Goal: Task Accomplishment & Management: Complete application form

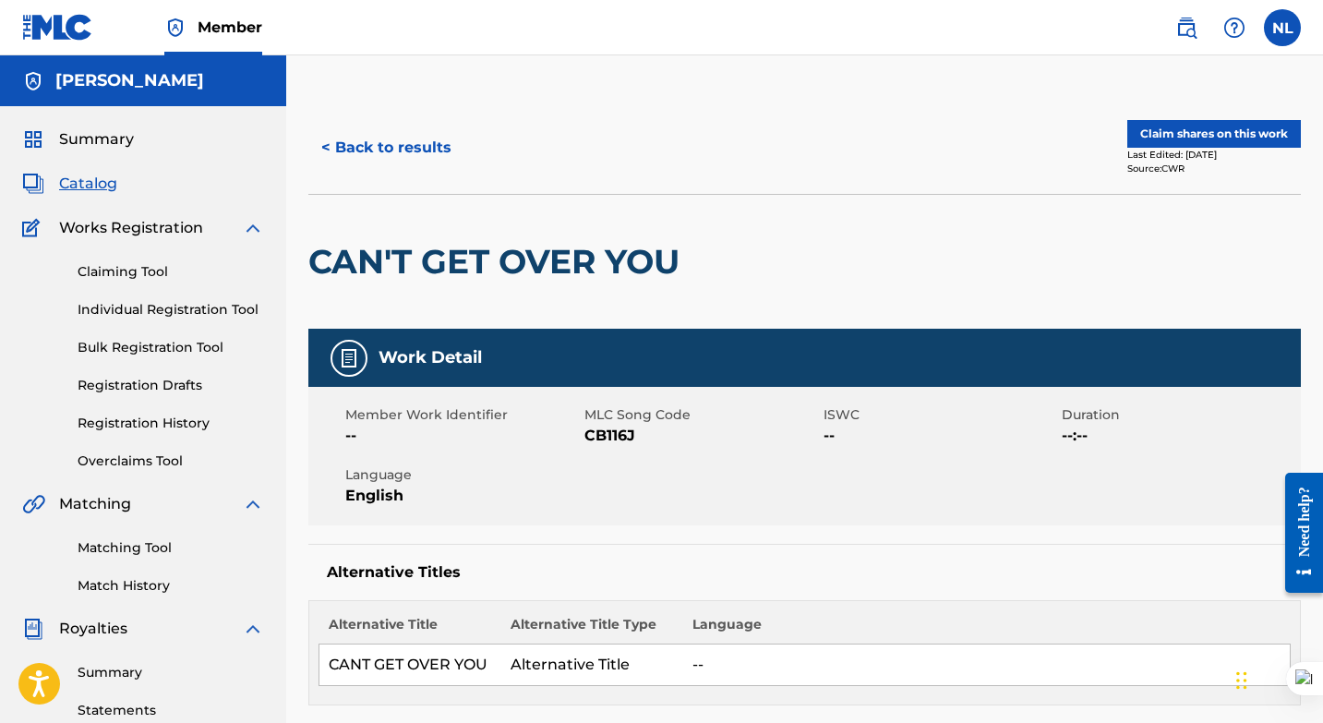
click at [131, 269] on link "Claiming Tool" at bounding box center [171, 271] width 186 height 19
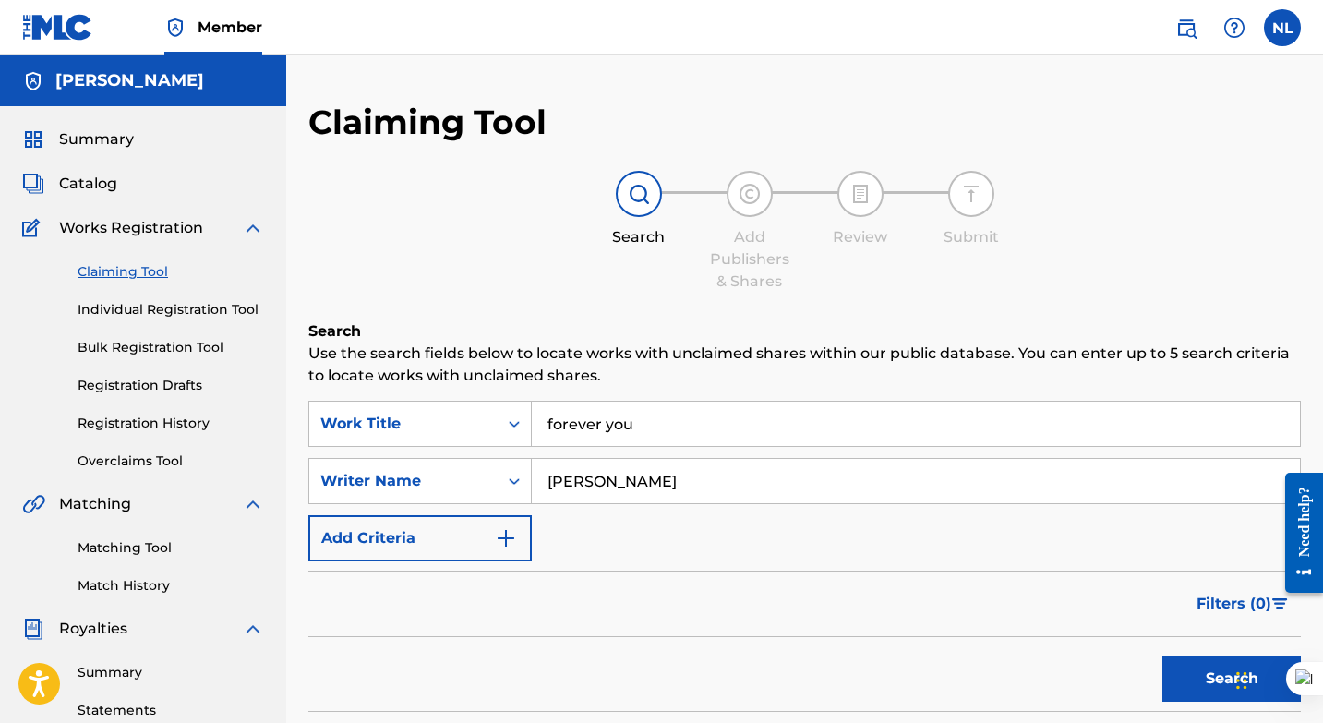
click at [671, 414] on input "forever you" at bounding box center [916, 424] width 768 height 44
click at [670, 414] on input "forever you" at bounding box center [916, 424] width 768 height 44
click at [671, 414] on input "forever you" at bounding box center [916, 424] width 768 height 44
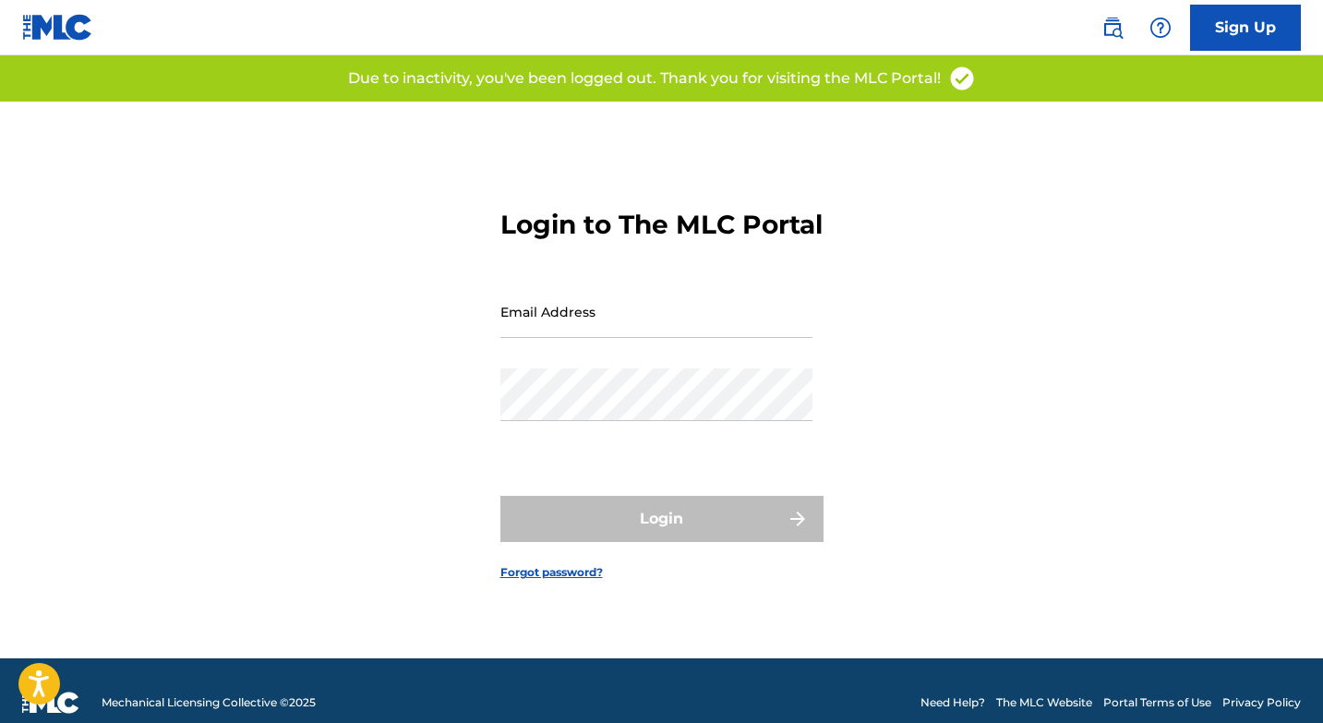
click at [622, 338] on input "Email Address" at bounding box center [656, 311] width 312 height 53
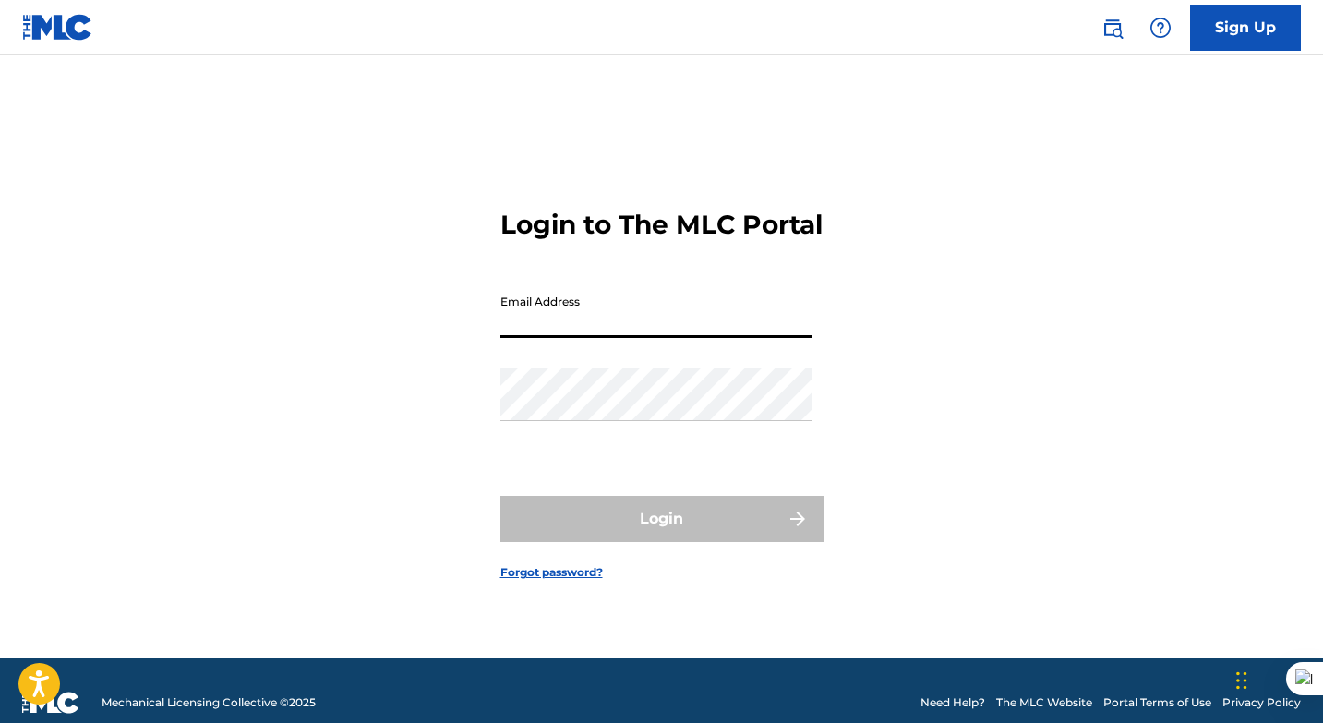
click at [639, 338] on input "Email Address" at bounding box center [656, 311] width 312 height 53
type input "[EMAIL_ADDRESS][DOMAIN_NAME]"
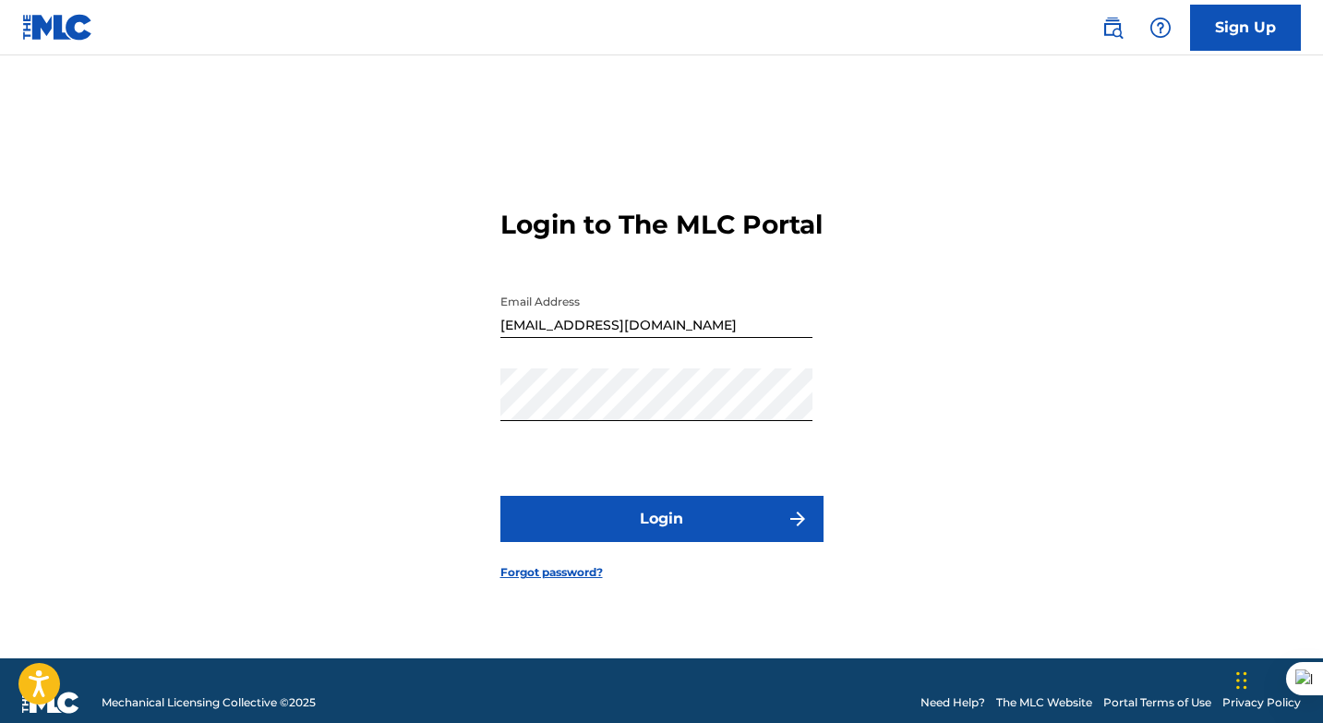
click at [656, 531] on button "Login" at bounding box center [661, 519] width 323 height 46
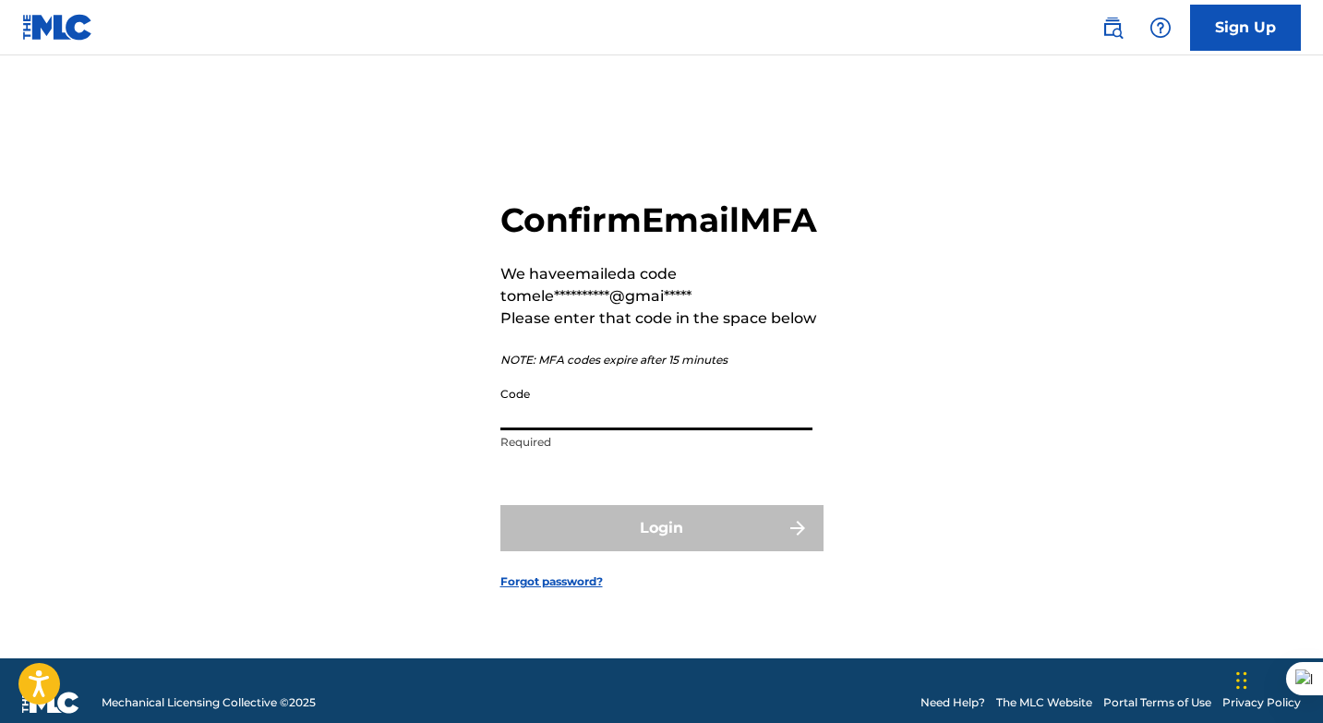
click at [614, 430] on input "Code" at bounding box center [656, 404] width 312 height 53
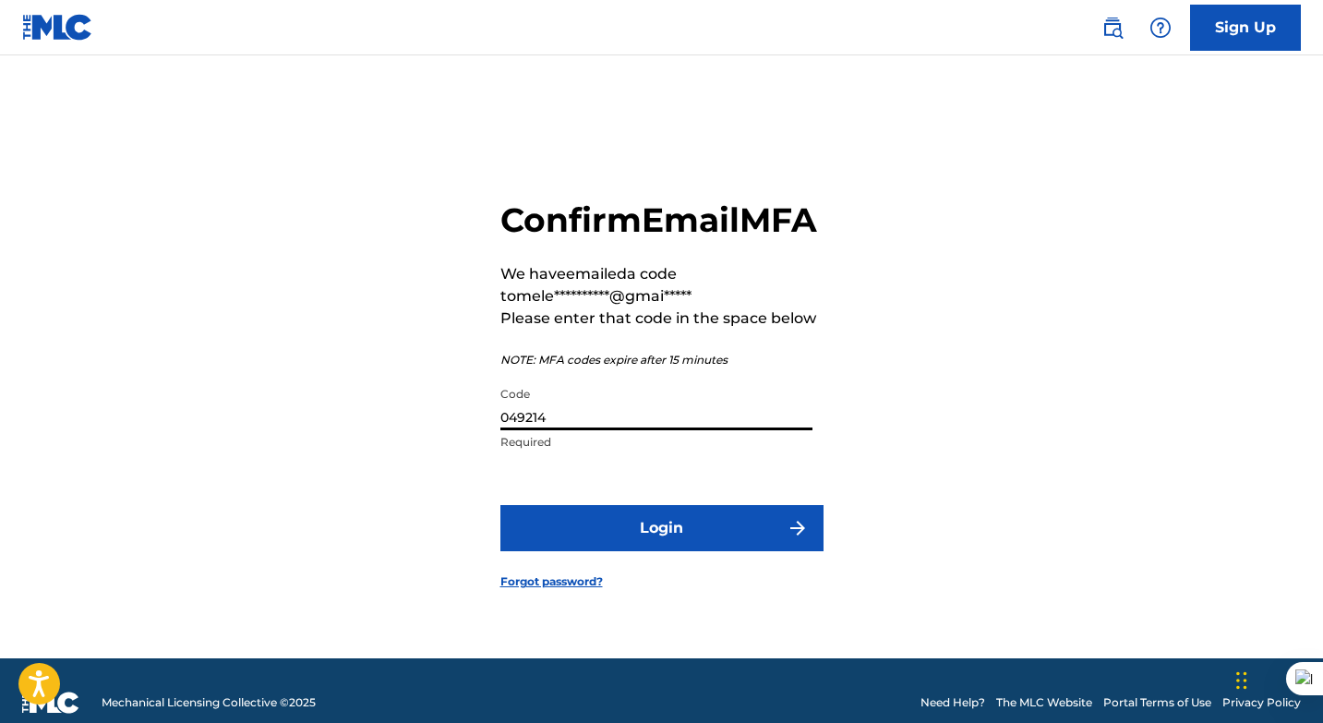
type input "049214"
click at [601, 549] on button "Login" at bounding box center [661, 528] width 323 height 46
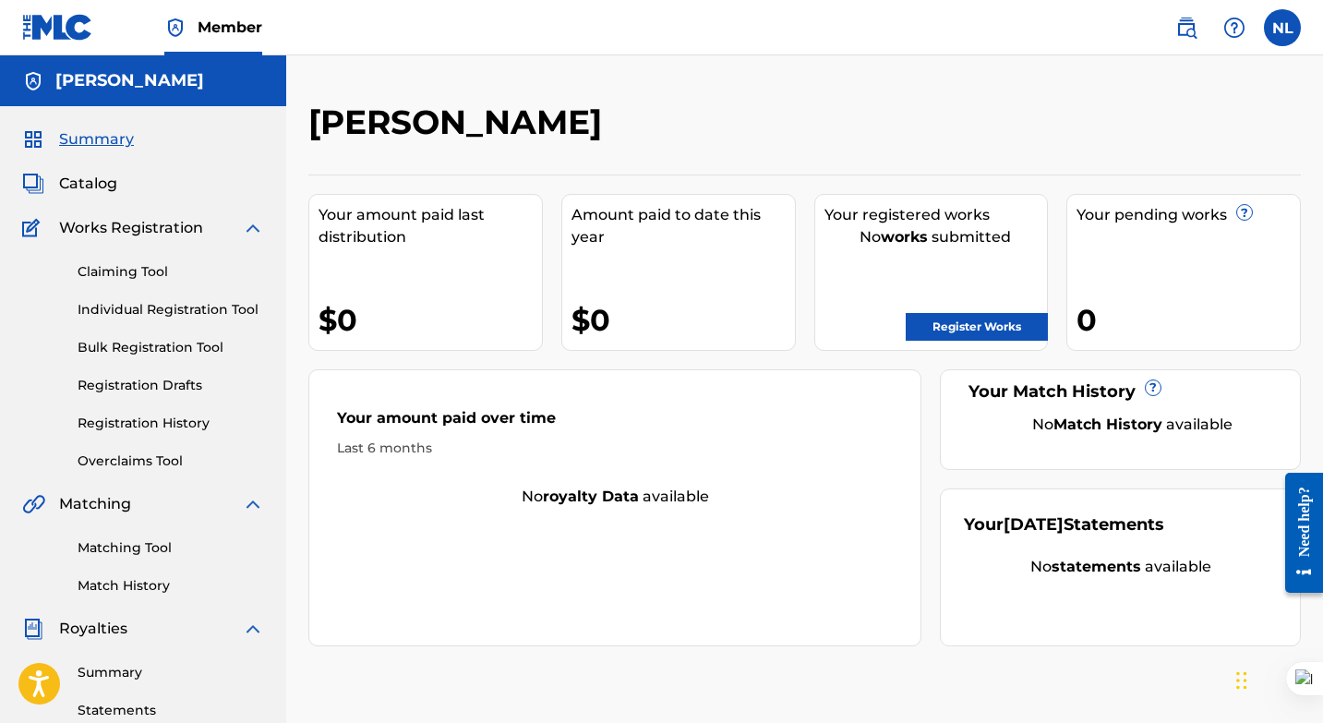
click at [949, 325] on link "Register Works" at bounding box center [977, 327] width 142 height 28
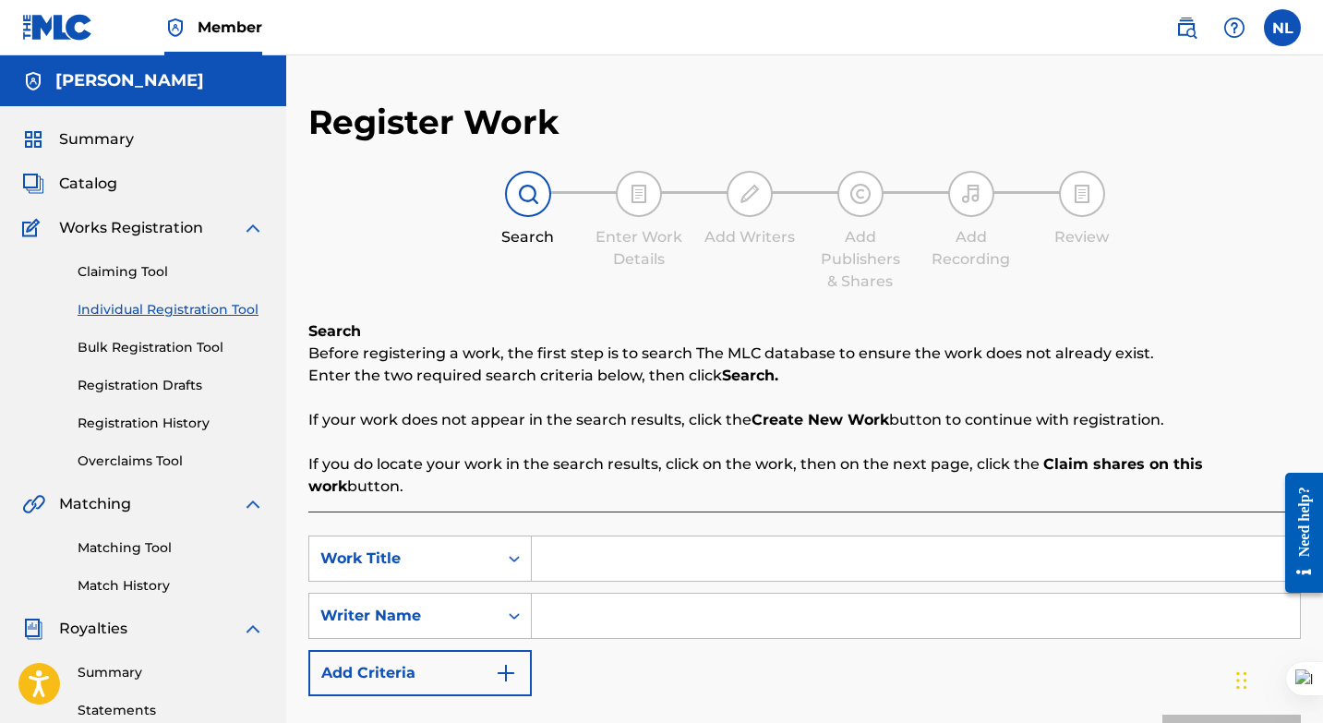
click at [578, 546] on input "Search Form" at bounding box center [916, 558] width 768 height 44
type input ","
type input "mi owna ting"
click at [566, 599] on input "Search Form" at bounding box center [916, 616] width 768 height 44
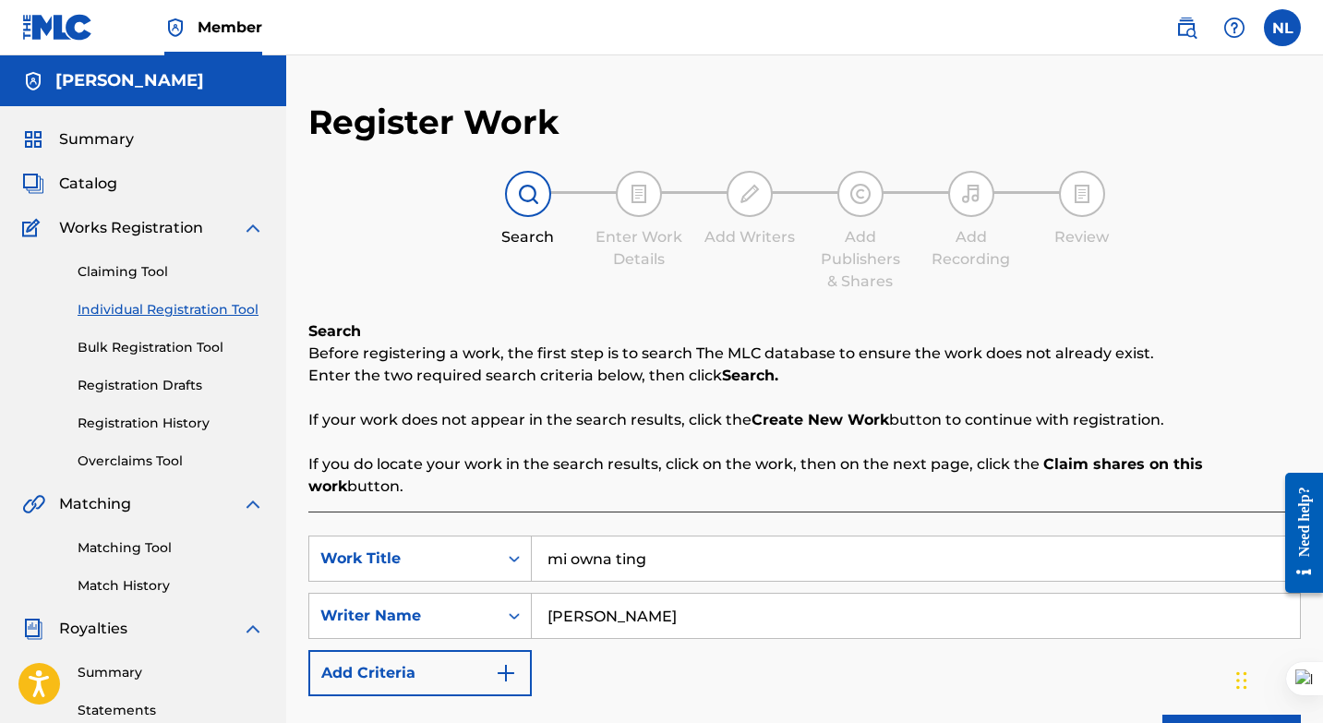
click at [557, 594] on input "andre green" at bounding box center [916, 616] width 768 height 44
type input "Andre green"
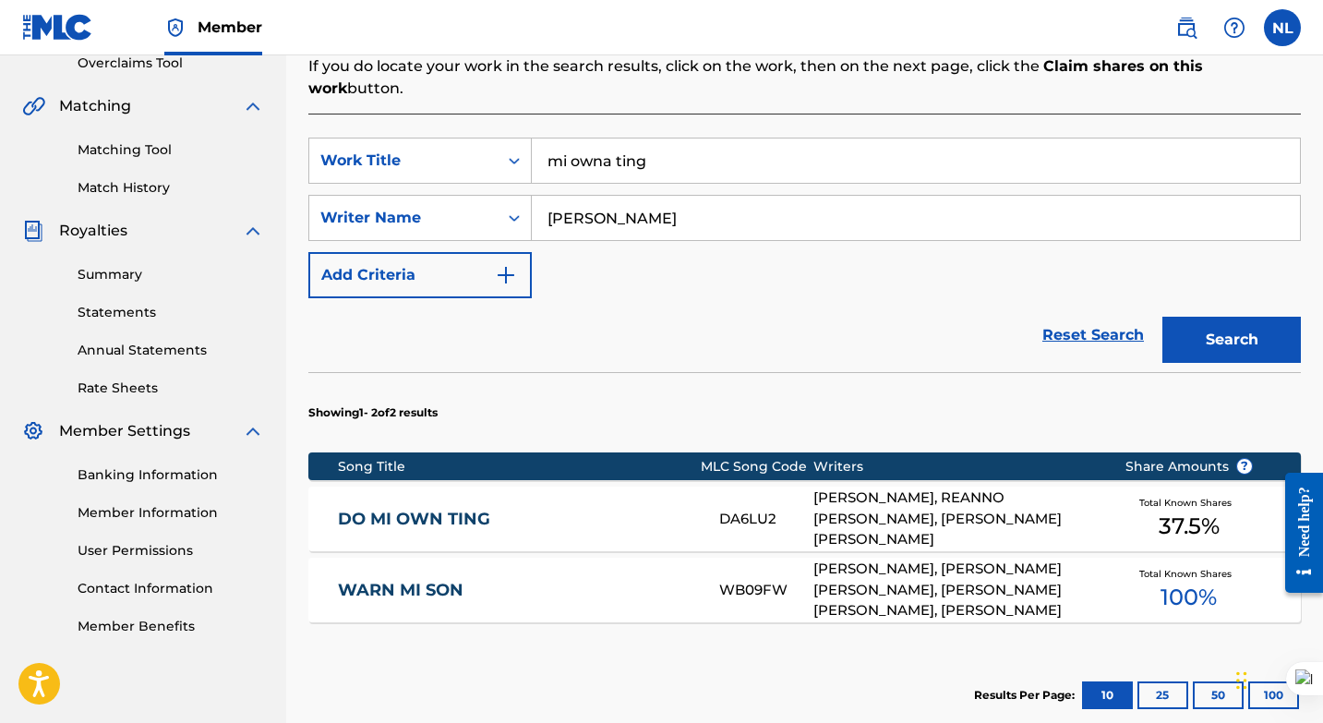
scroll to position [424, 0]
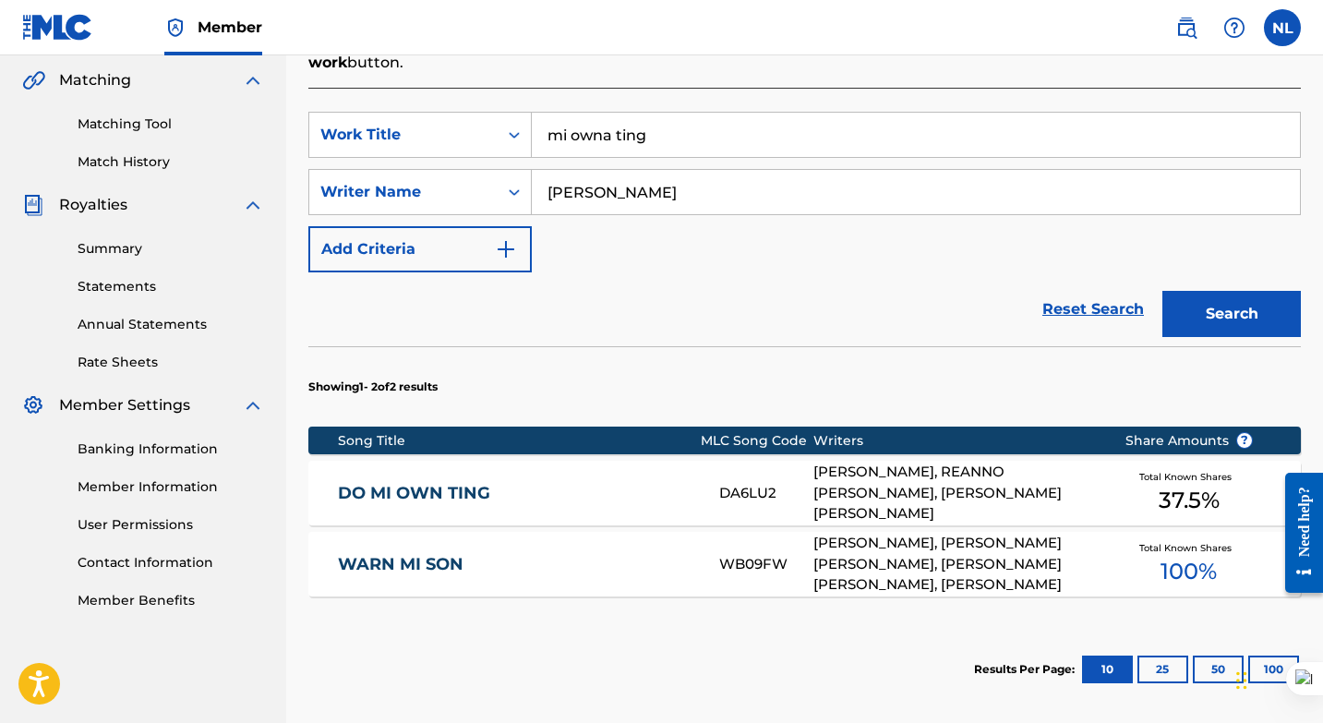
click at [868, 468] on div "EMANUEL SCHIRMER, REANNO DEVON GORDON, ANDRE VALENTINE GREEN" at bounding box center [954, 493] width 283 height 63
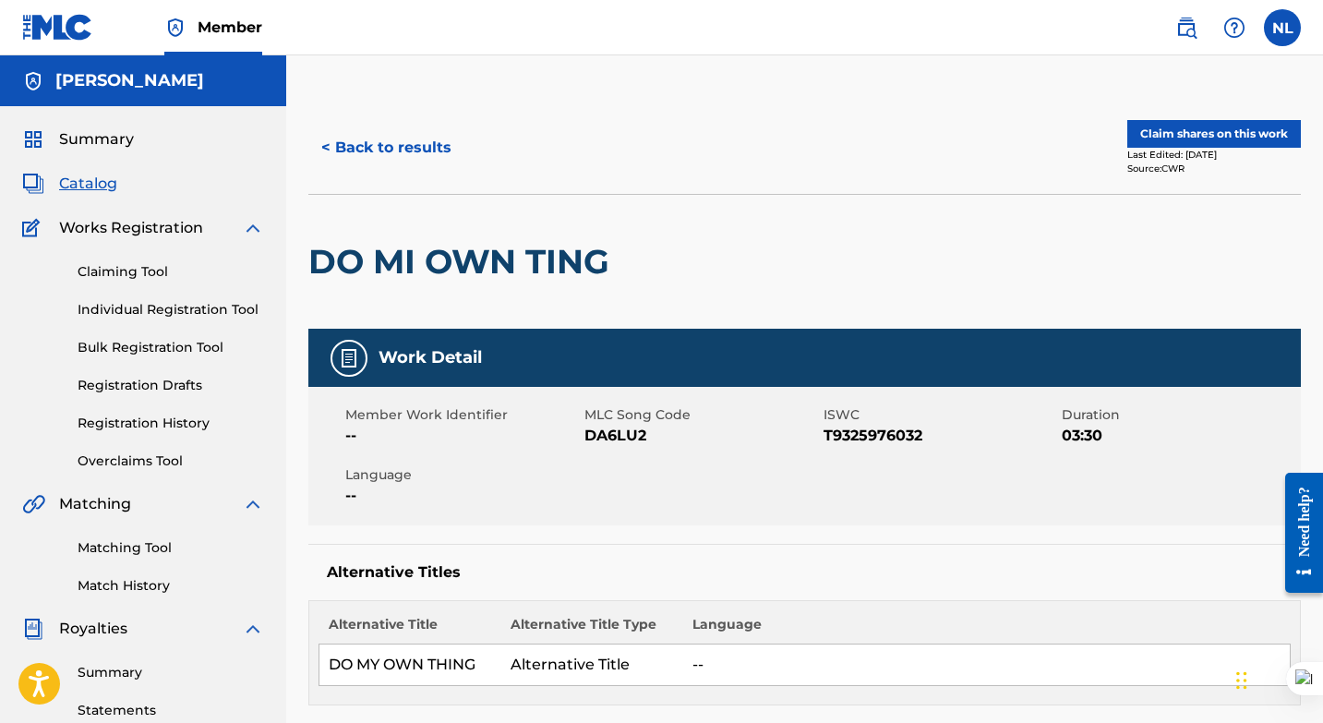
click at [1178, 128] on button "Claim shares on this work" at bounding box center [1214, 134] width 174 height 28
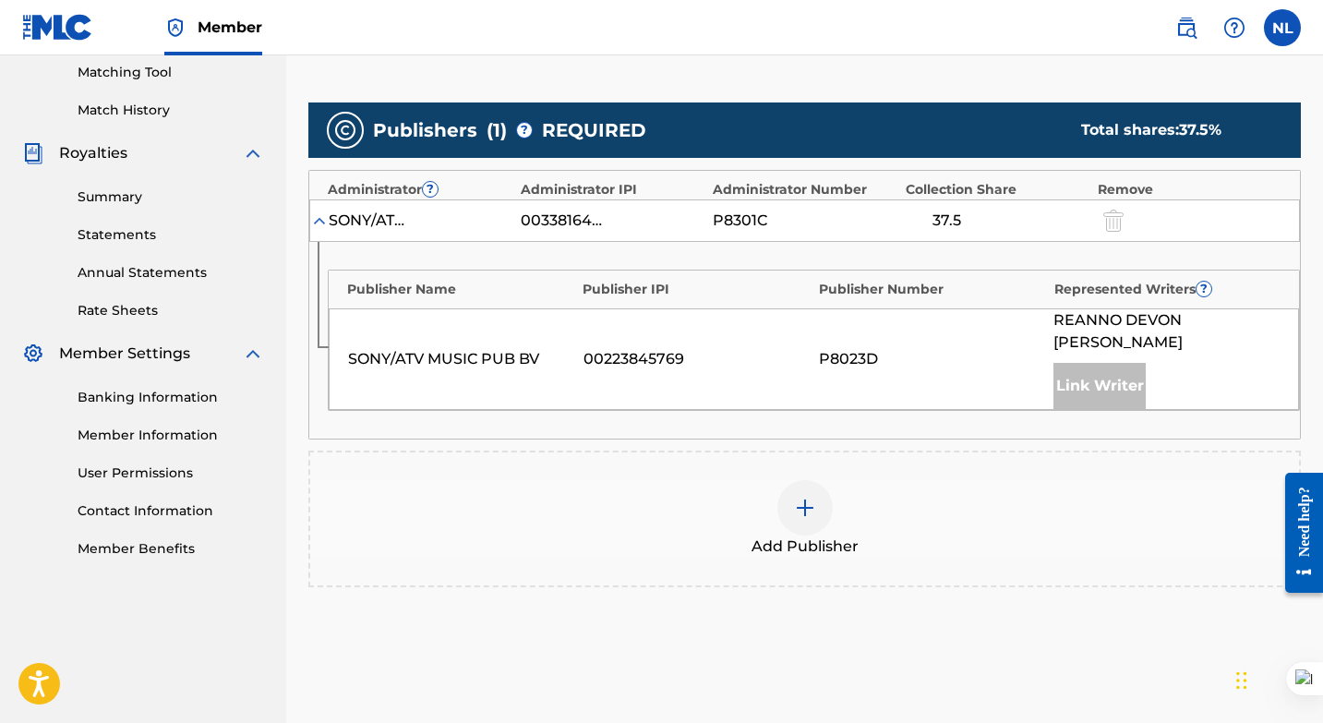
scroll to position [486, 0]
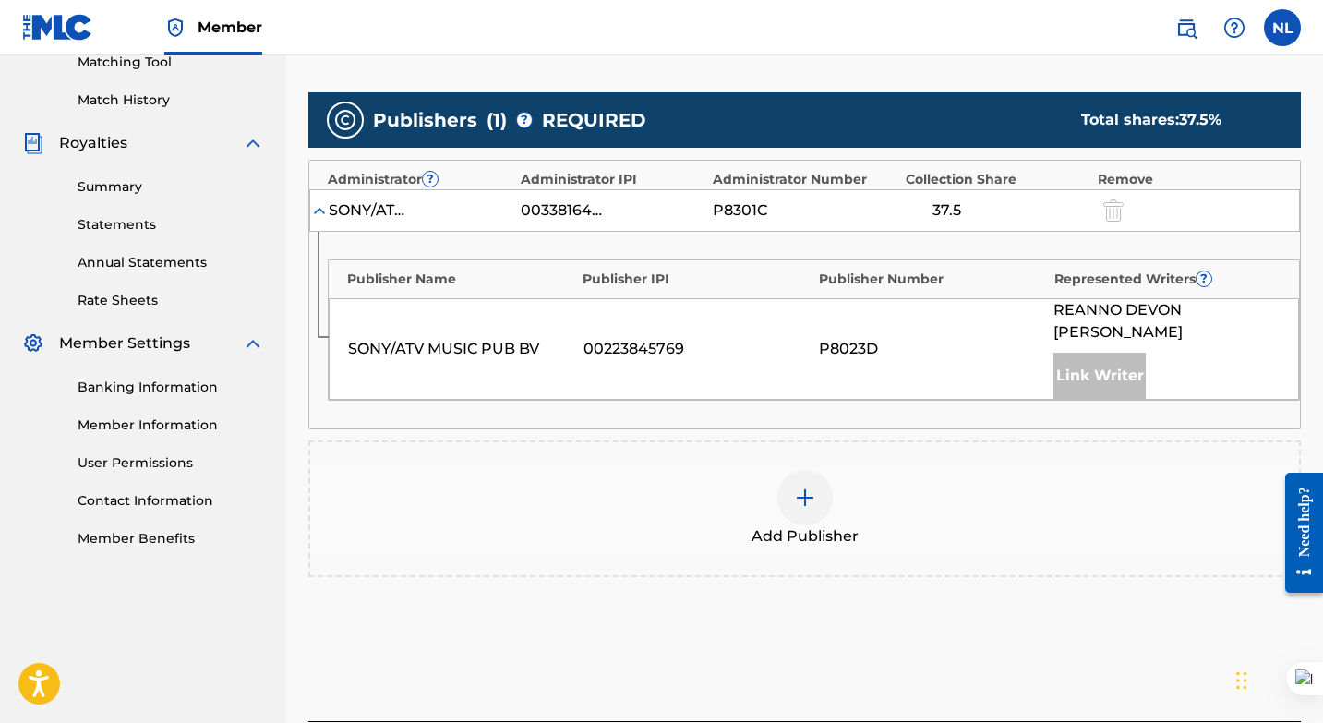
click at [804, 487] on img at bounding box center [805, 498] width 22 height 22
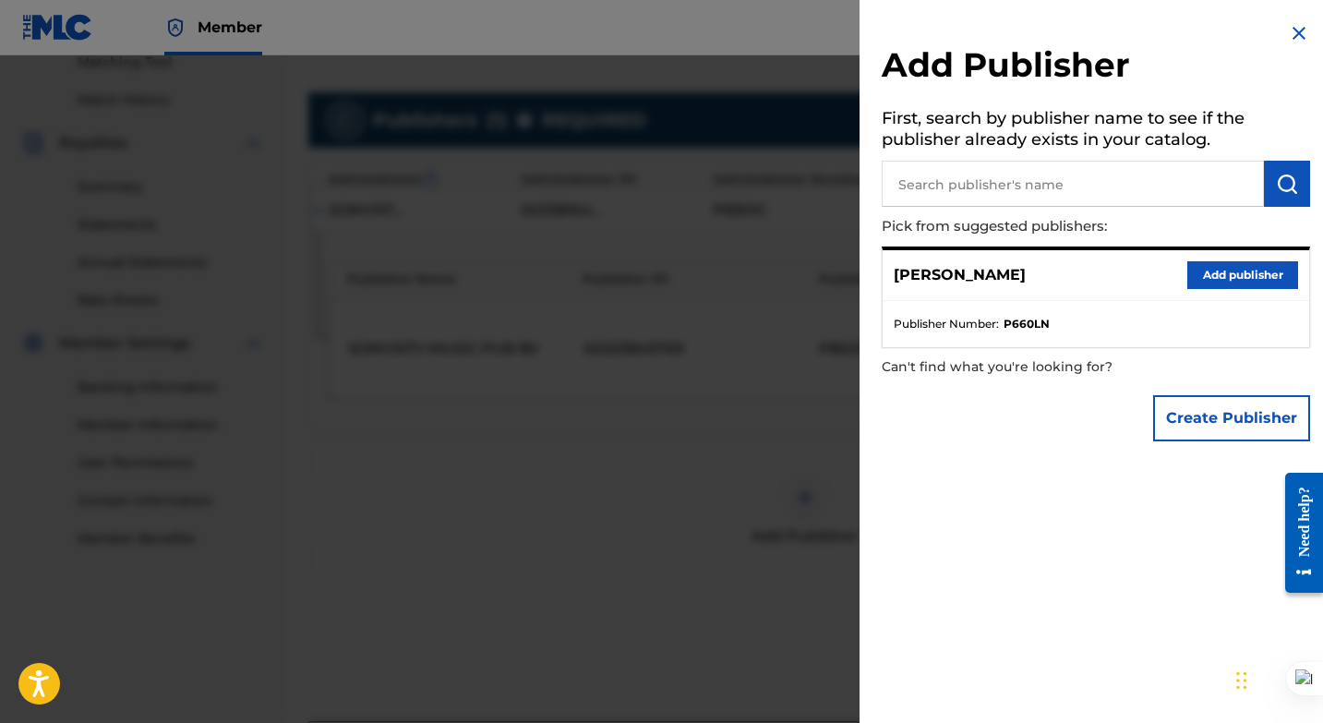
click at [1217, 273] on button "Add publisher" at bounding box center [1242, 275] width 111 height 28
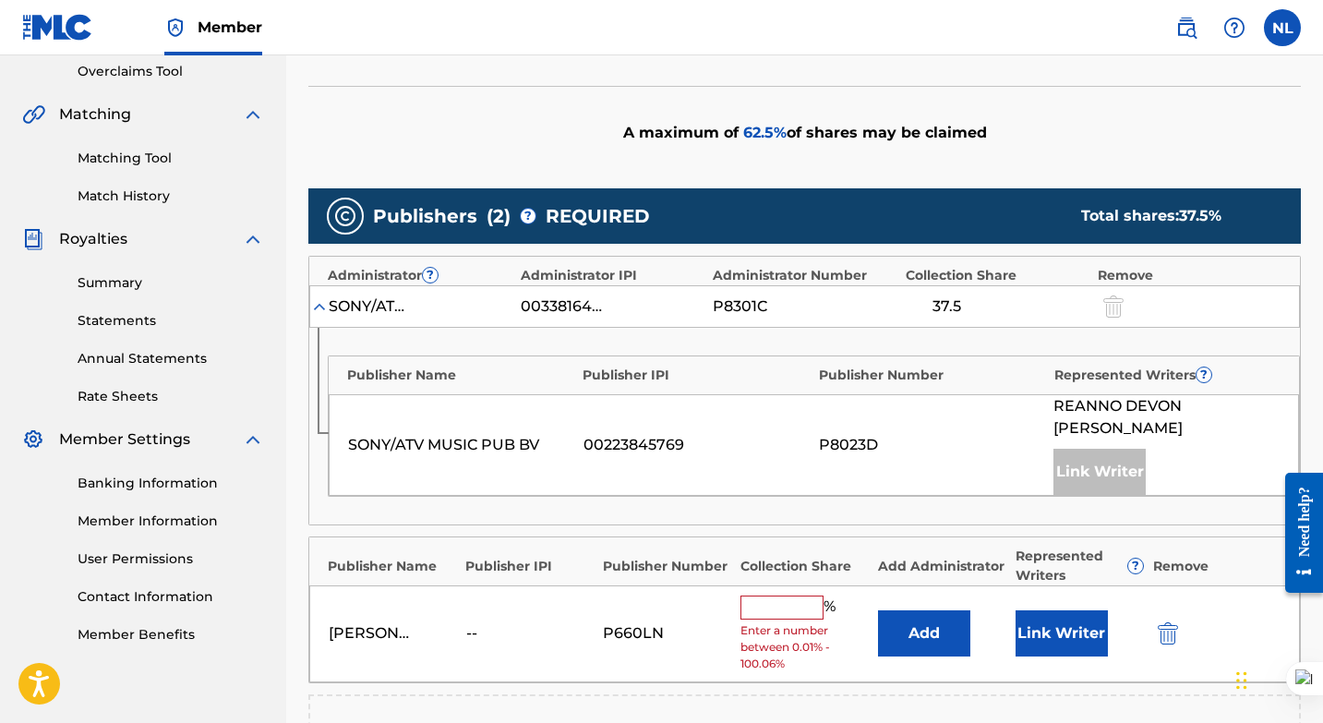
scroll to position [524, 0]
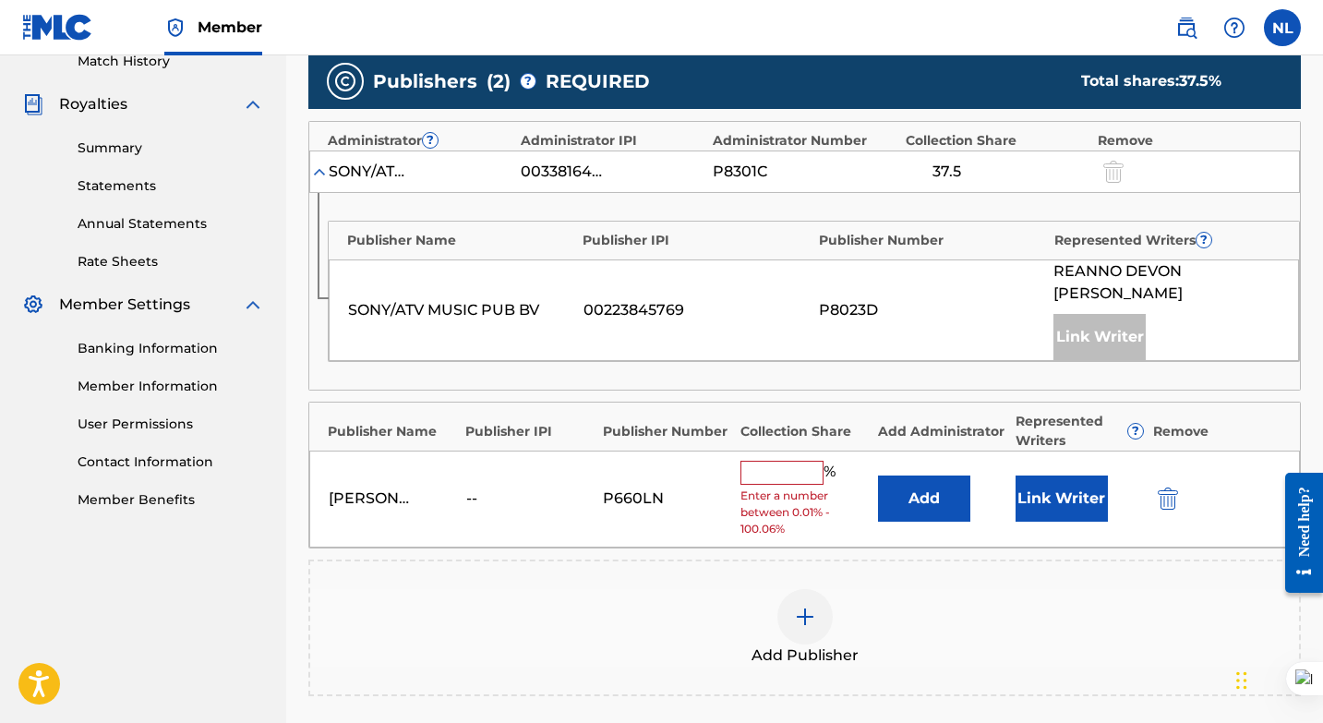
click at [756, 461] on input "text" at bounding box center [781, 473] width 83 height 24
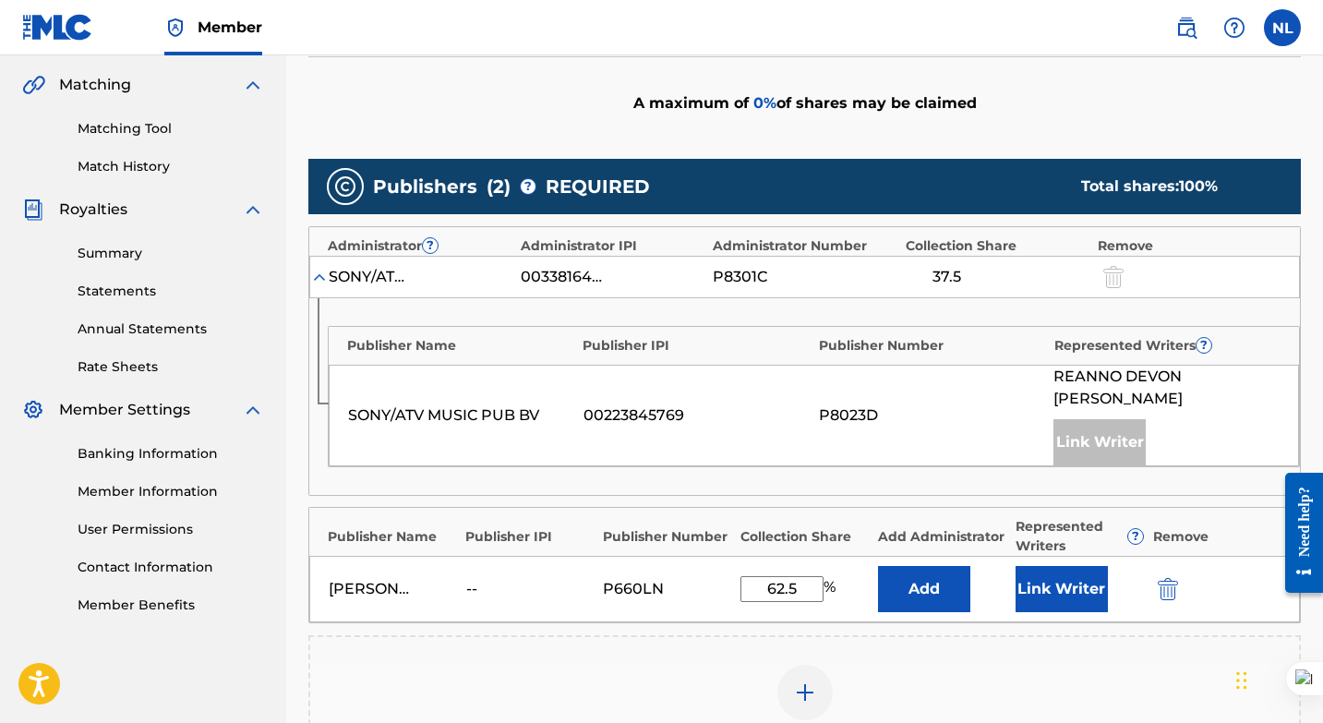
scroll to position [549, 0]
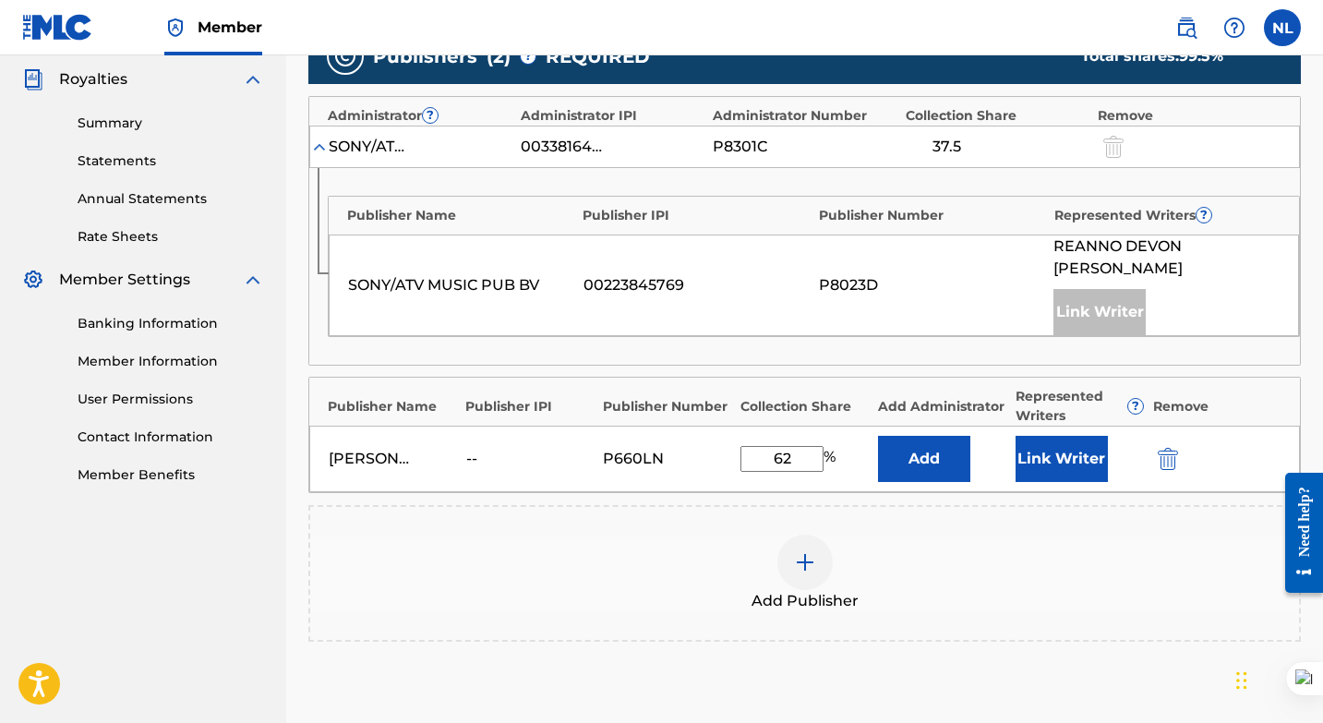
type input "6"
type input "30"
click at [924, 440] on button "Add" at bounding box center [924, 459] width 92 height 46
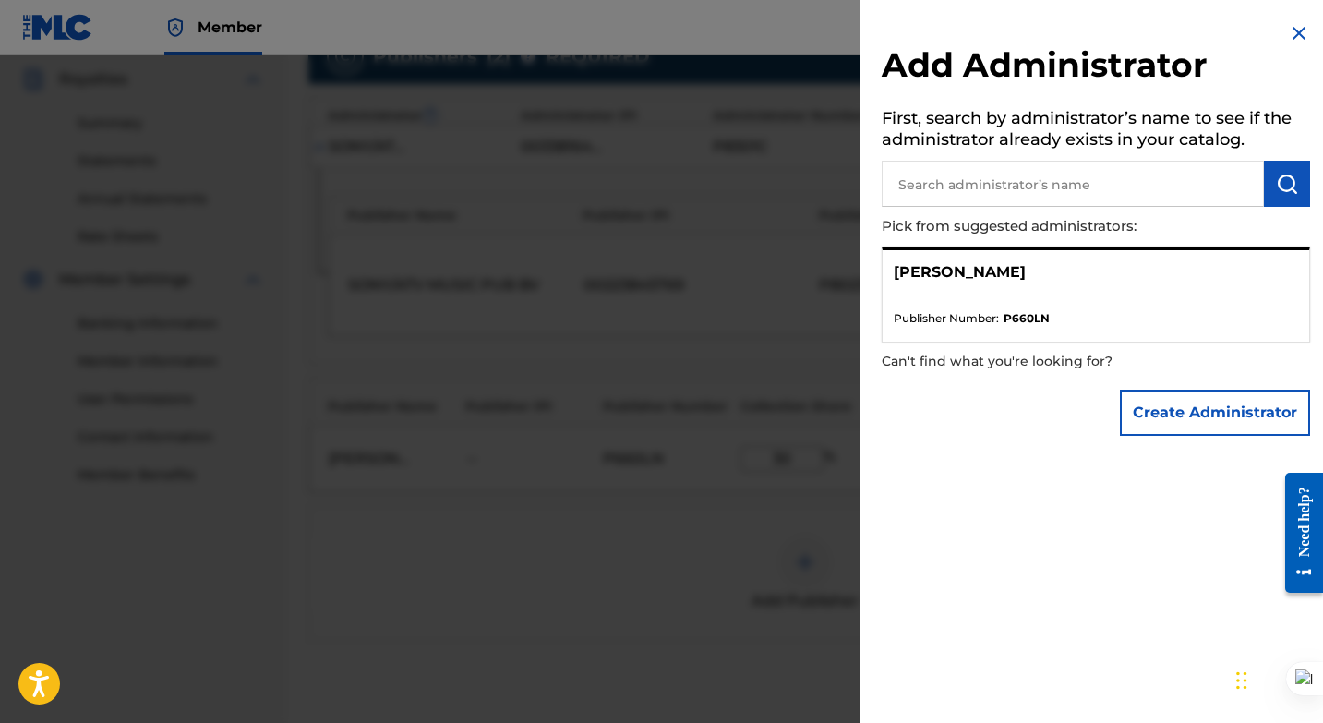
click at [1161, 413] on button "Create Administrator" at bounding box center [1215, 413] width 190 height 46
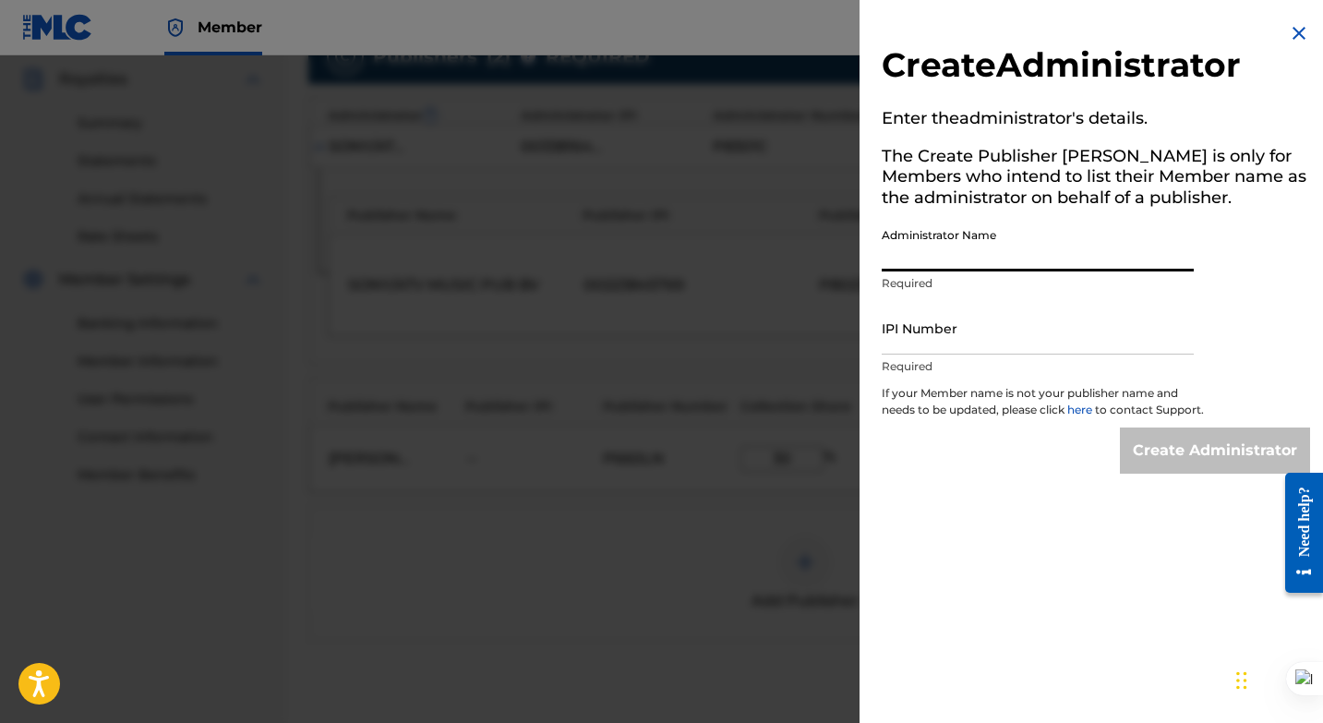
click at [1040, 246] on input "Administrator Name" at bounding box center [1038, 245] width 312 height 53
click at [988, 339] on input "IPI Number" at bounding box center [1038, 328] width 312 height 53
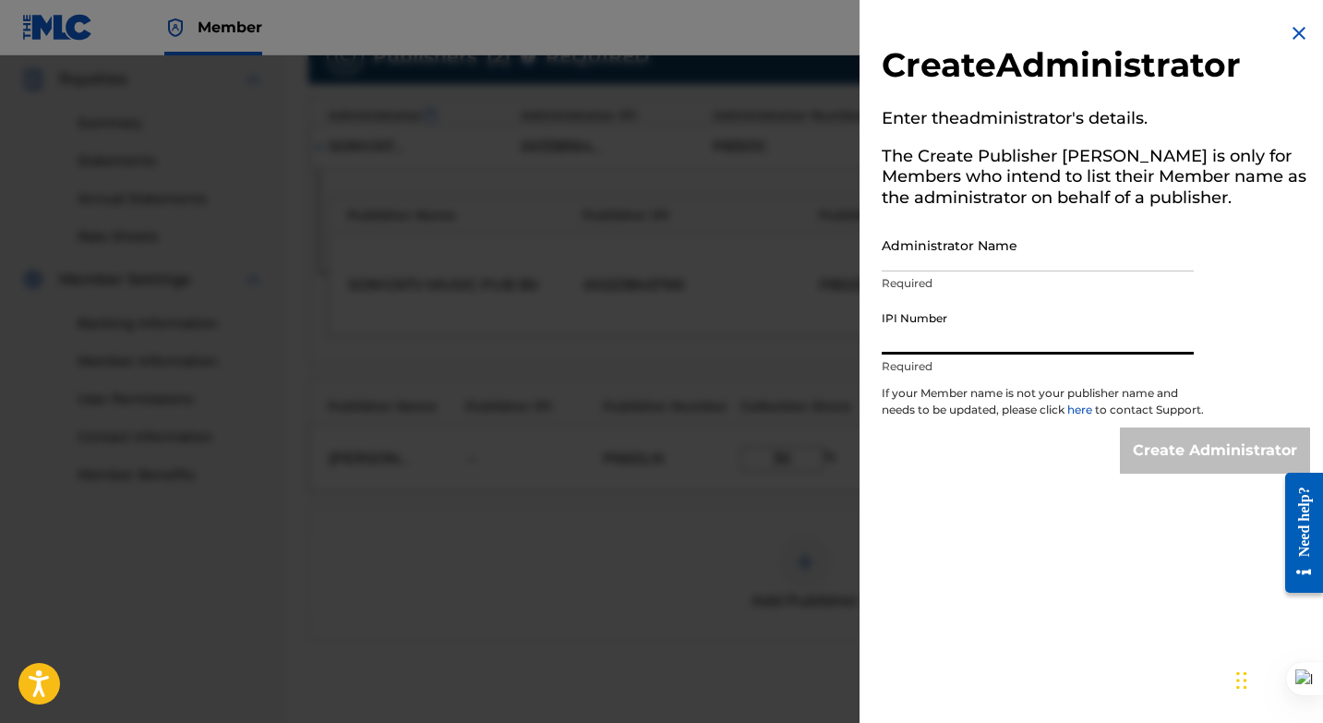
click at [1293, 25] on img at bounding box center [1299, 33] width 22 height 22
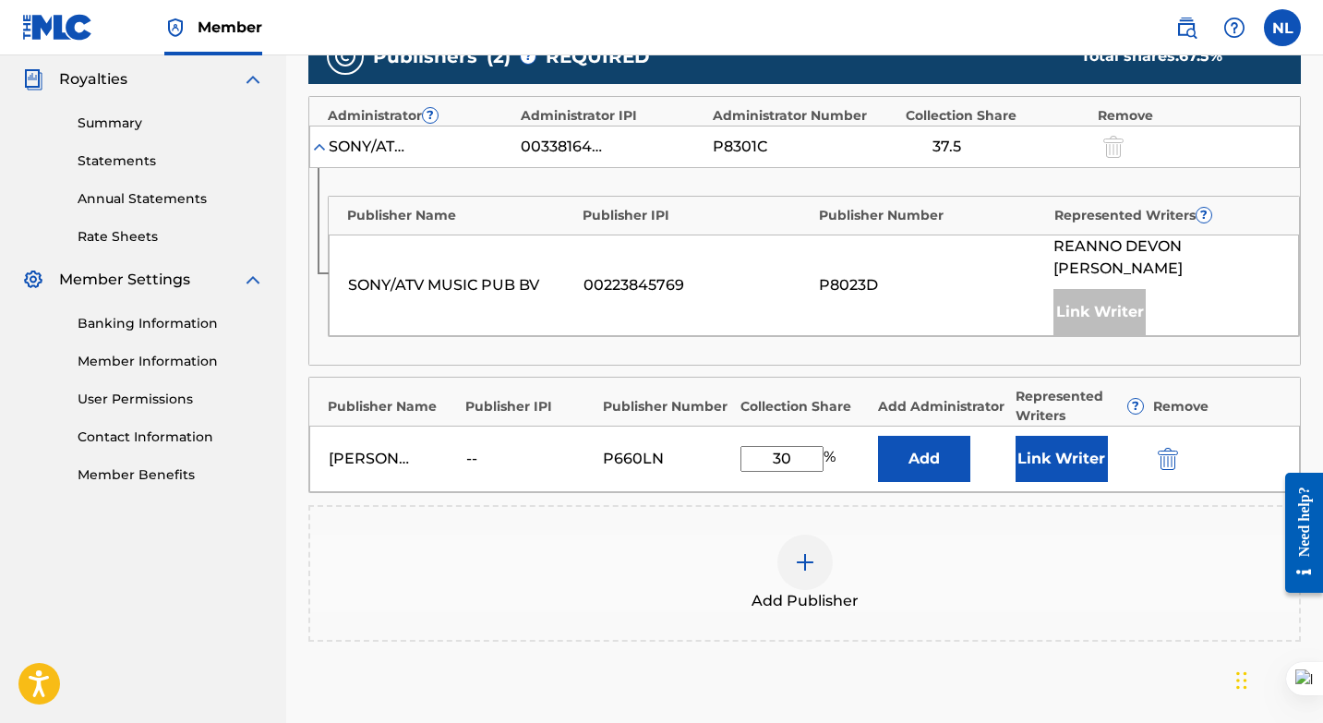
click at [1050, 439] on button "Link Writer" at bounding box center [1062, 459] width 92 height 46
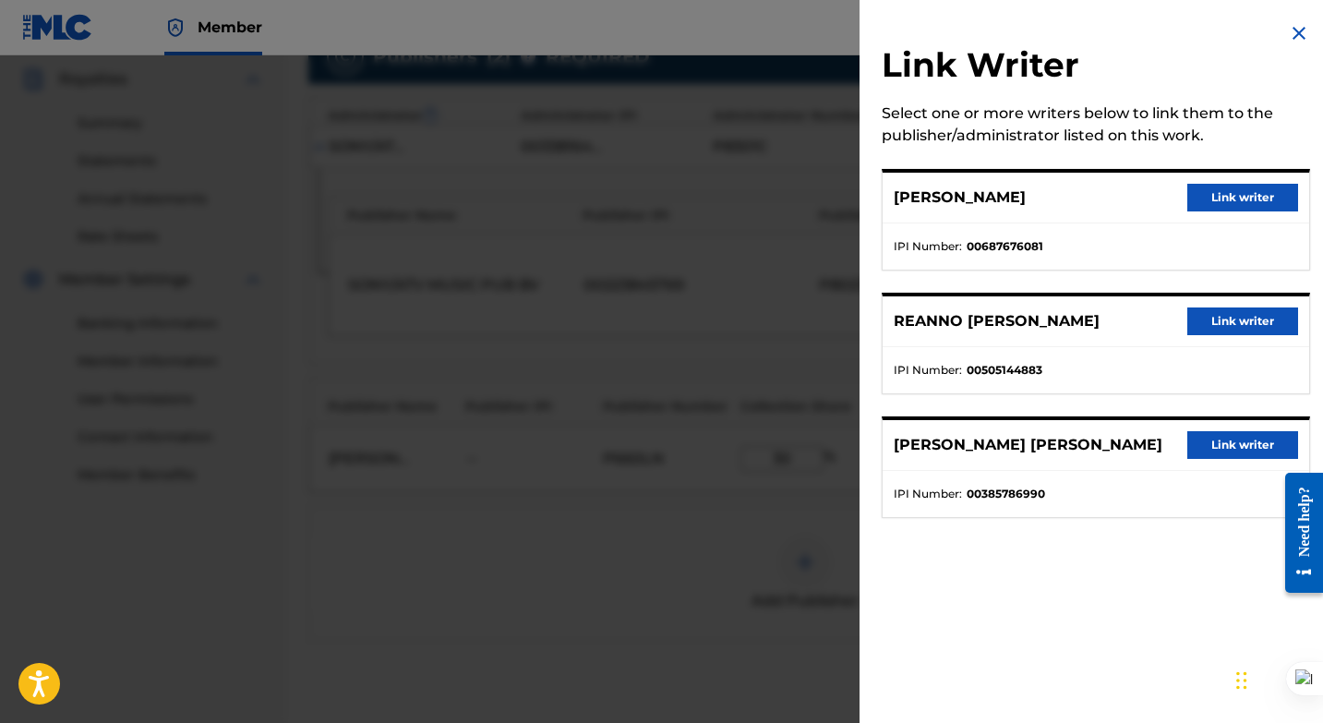
click at [1293, 32] on img at bounding box center [1299, 33] width 22 height 22
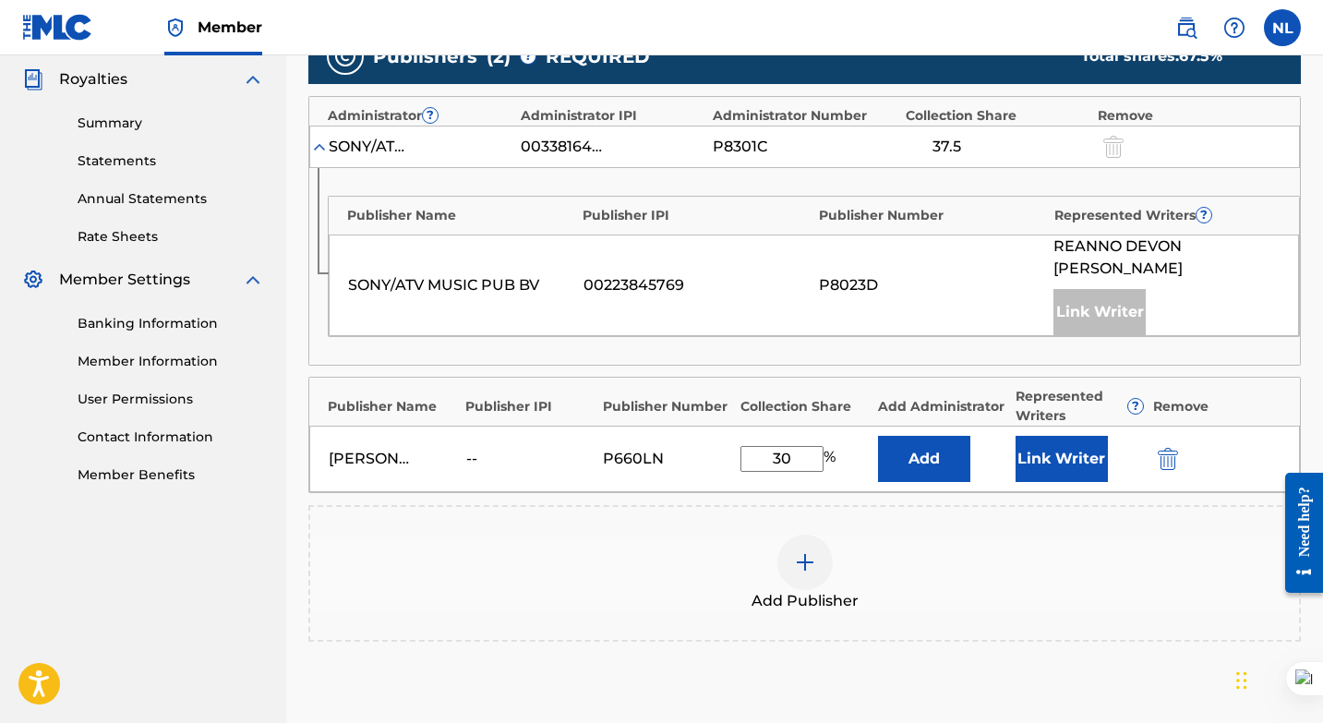
click at [985, 436] on div "Add" at bounding box center [942, 459] width 128 height 46
click at [921, 436] on button "Add" at bounding box center [924, 459] width 92 height 46
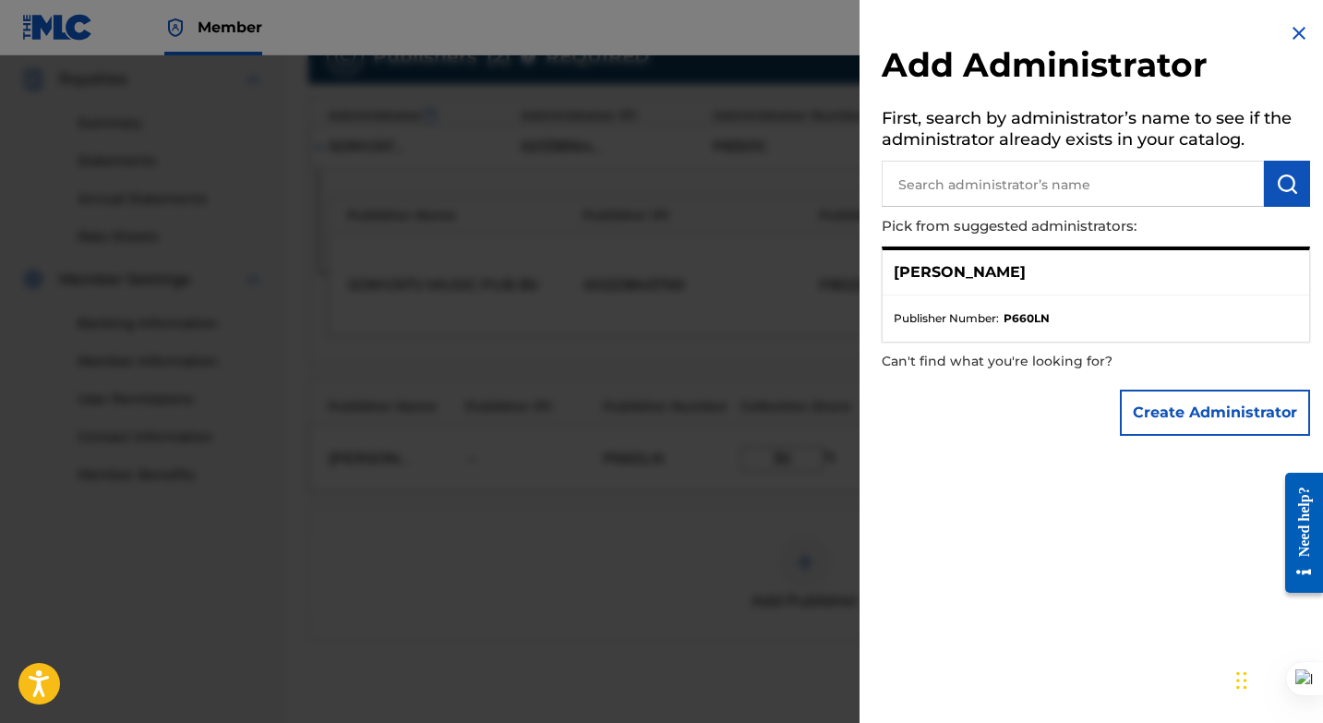
click at [980, 176] on input "text" at bounding box center [1073, 184] width 382 height 46
click at [1283, 183] on img "submit" at bounding box center [1287, 184] width 22 height 22
click at [935, 283] on div "[PERSON_NAME]" at bounding box center [1096, 272] width 427 height 45
click at [936, 318] on span "Publisher Number :" at bounding box center [946, 318] width 105 height 17
click at [944, 271] on p "[PERSON_NAME]" at bounding box center [960, 272] width 132 height 22
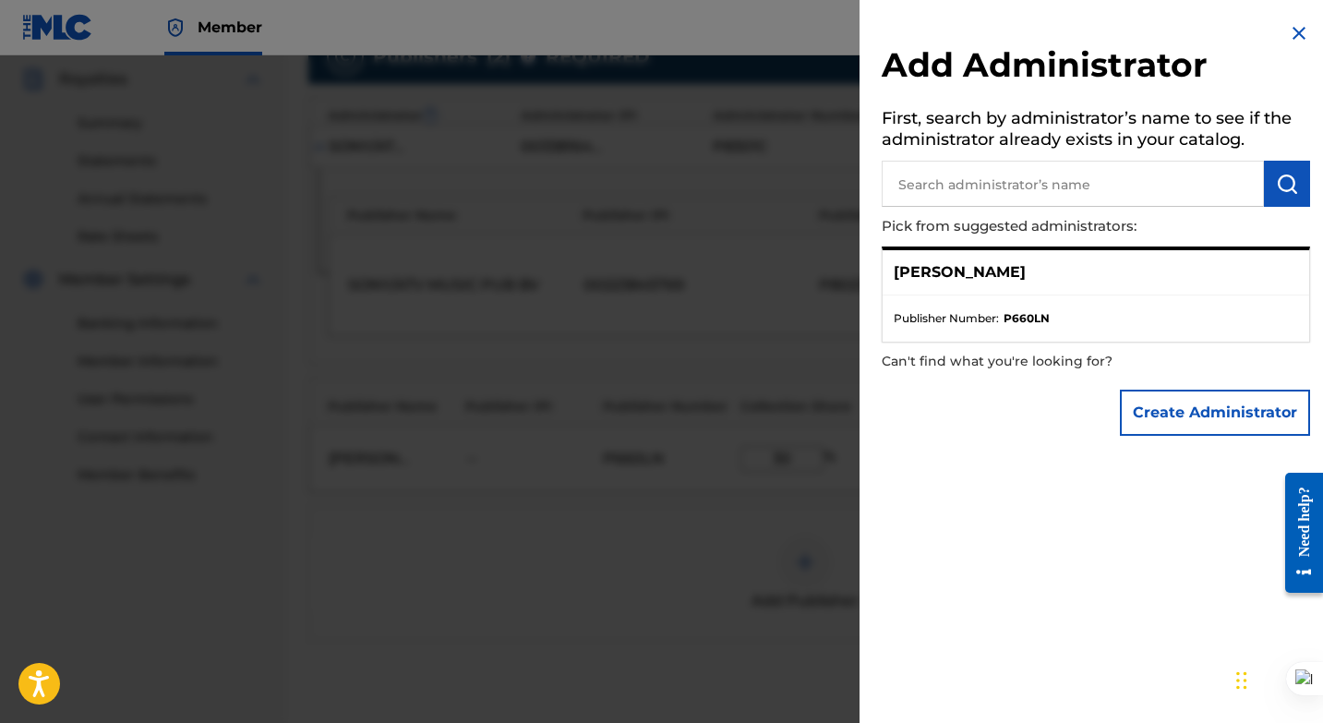
click at [1156, 419] on button "Create Administrator" at bounding box center [1215, 413] width 190 height 46
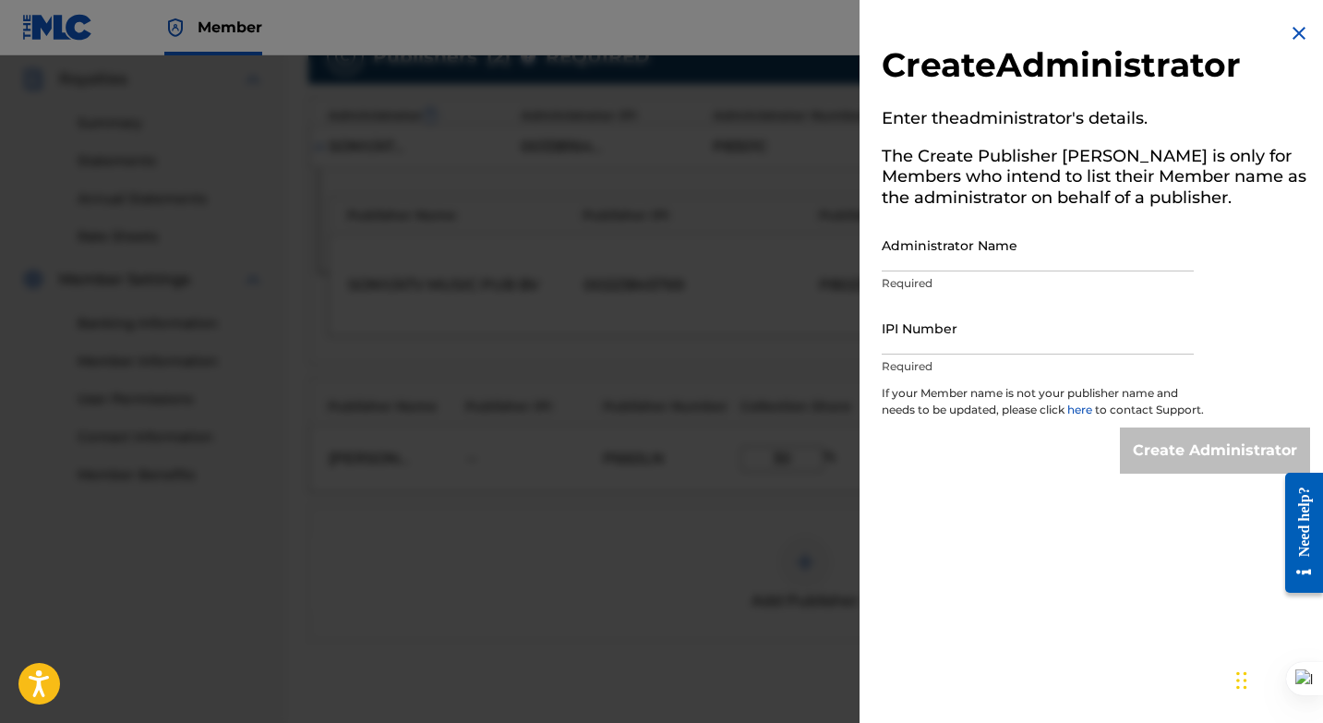
click at [964, 325] on input "IPI Number" at bounding box center [1038, 328] width 312 height 53
paste input "1304097284"
type input "1304097284"
click at [1039, 251] on input "Administrator Name" at bounding box center [1038, 245] width 312 height 53
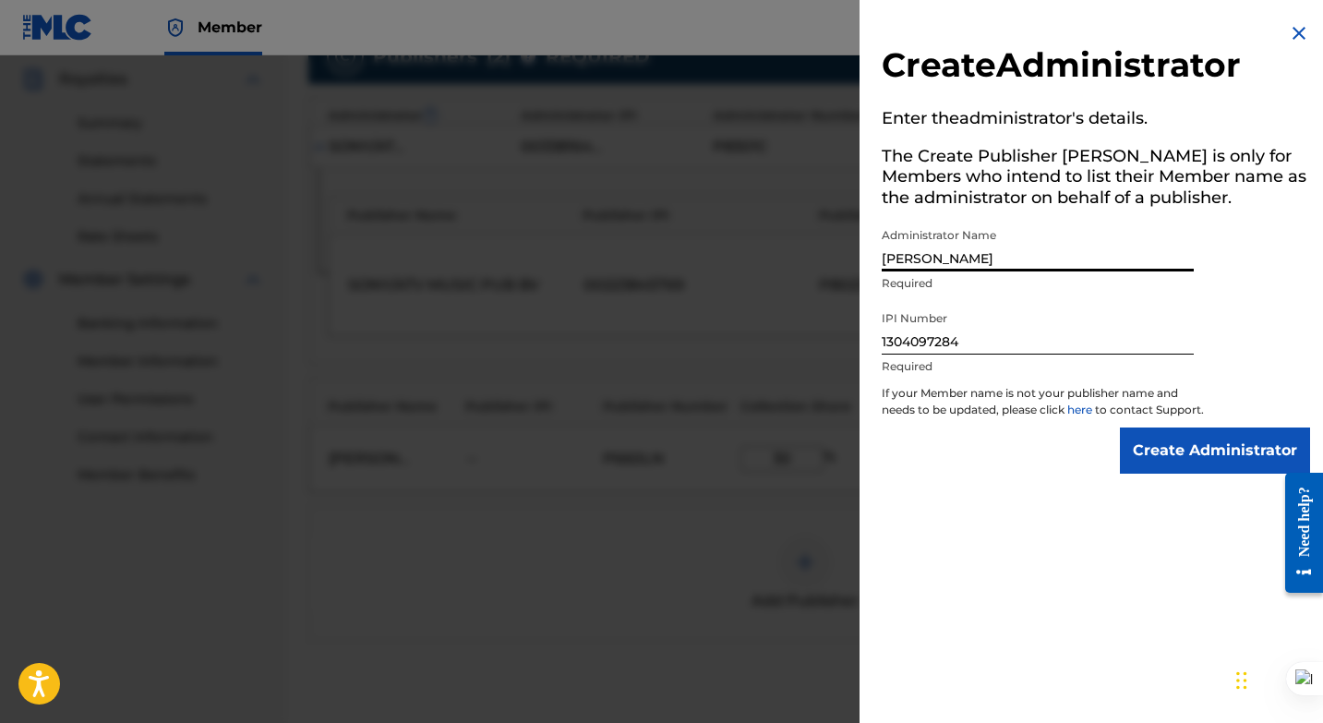
type input "[PERSON_NAME]"
click at [1154, 461] on input "Create Administrator" at bounding box center [1215, 450] width 190 height 46
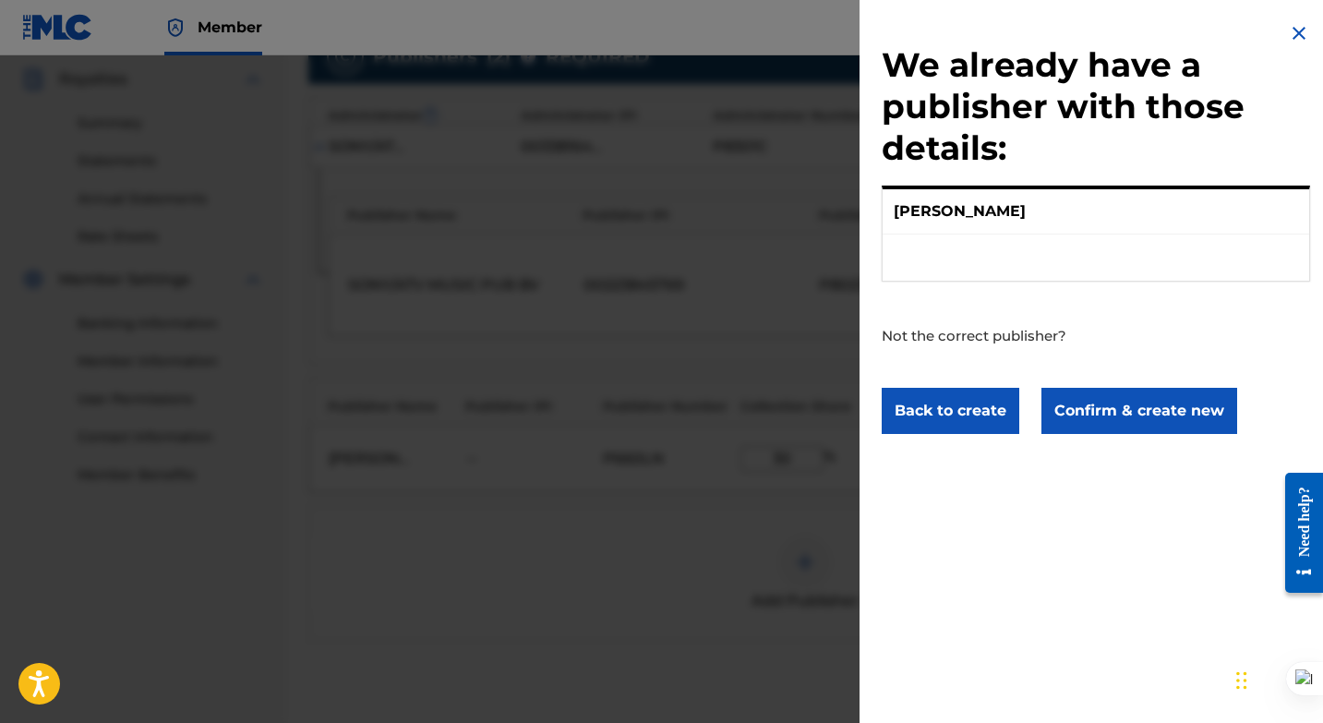
click at [1100, 415] on button "Confirm & create new" at bounding box center [1139, 411] width 196 height 46
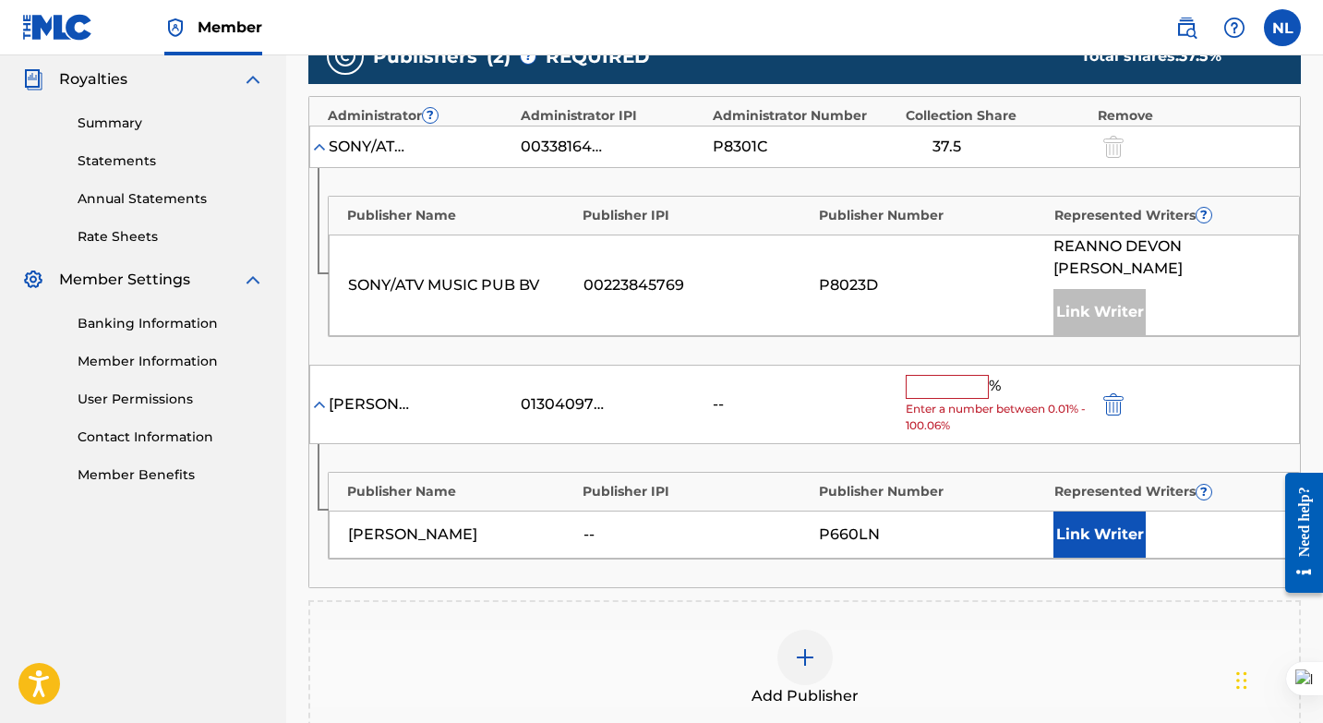
click at [1042, 630] on div "Add Publisher" at bounding box center [804, 669] width 989 height 78
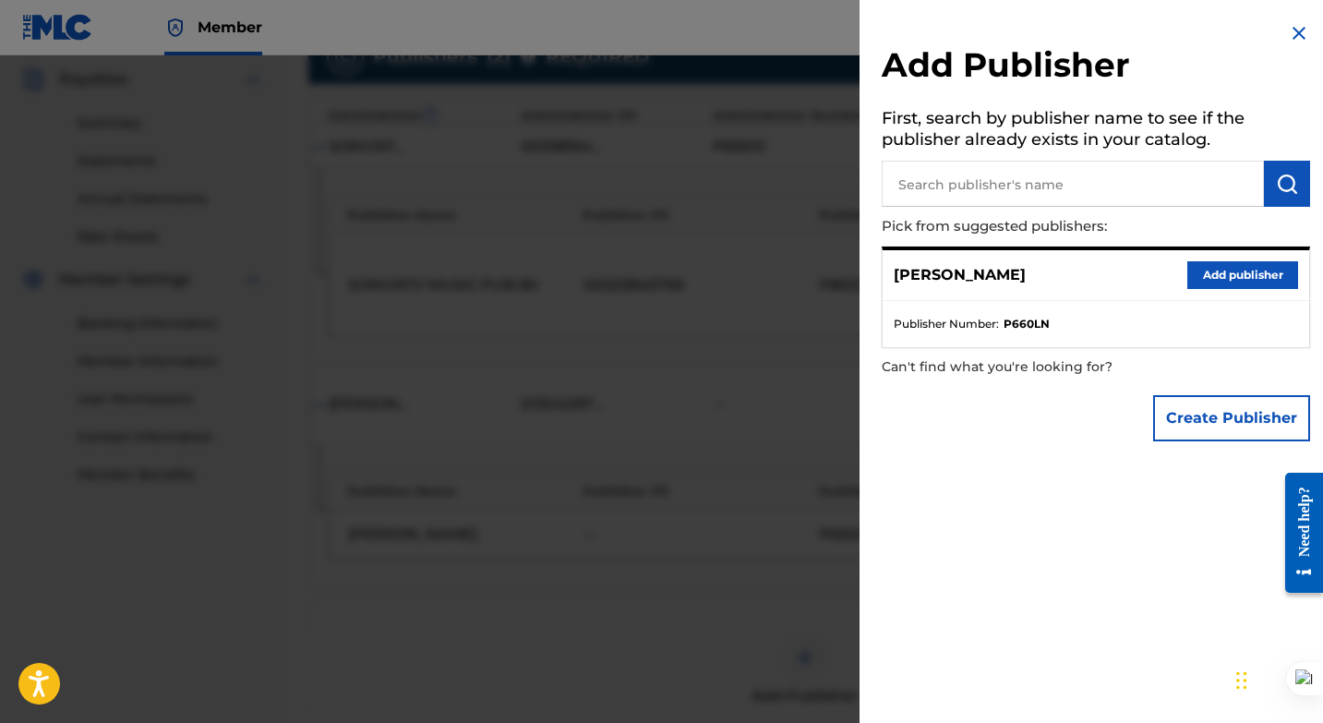
click at [1290, 38] on img at bounding box center [1299, 33] width 22 height 22
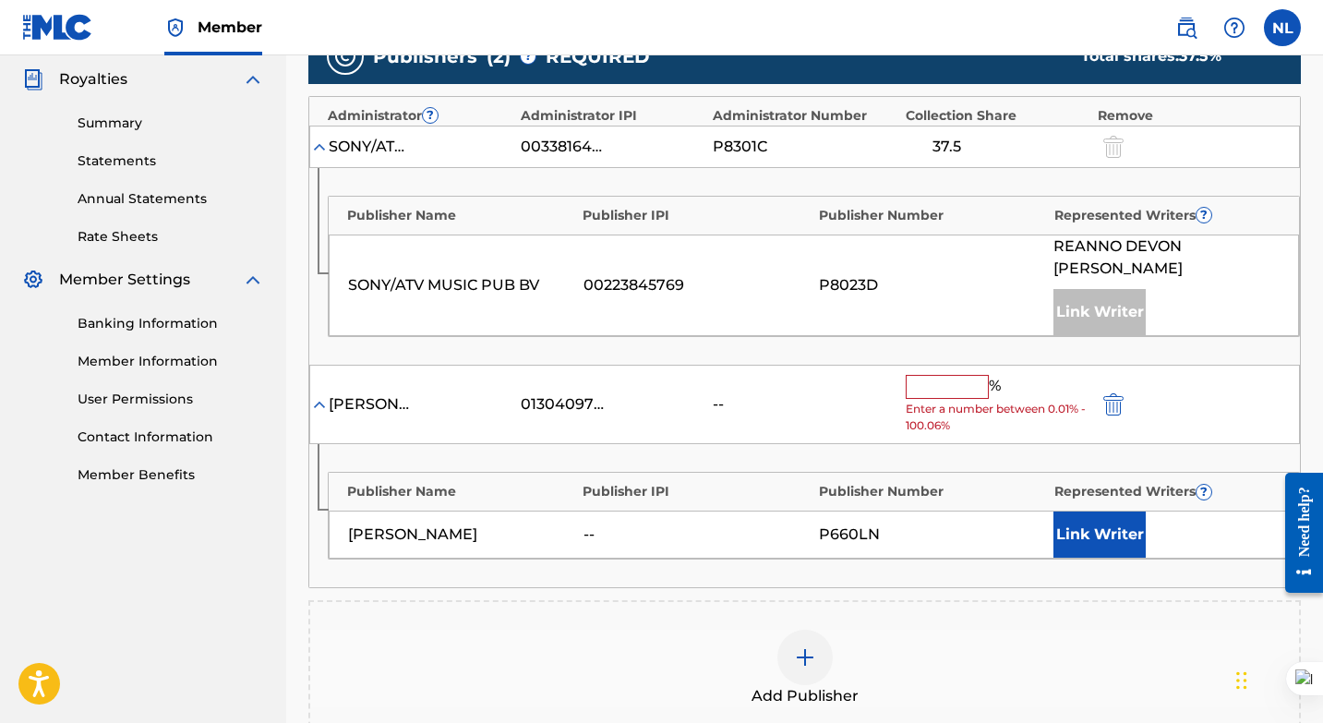
click at [920, 375] on input "text" at bounding box center [947, 387] width 83 height 24
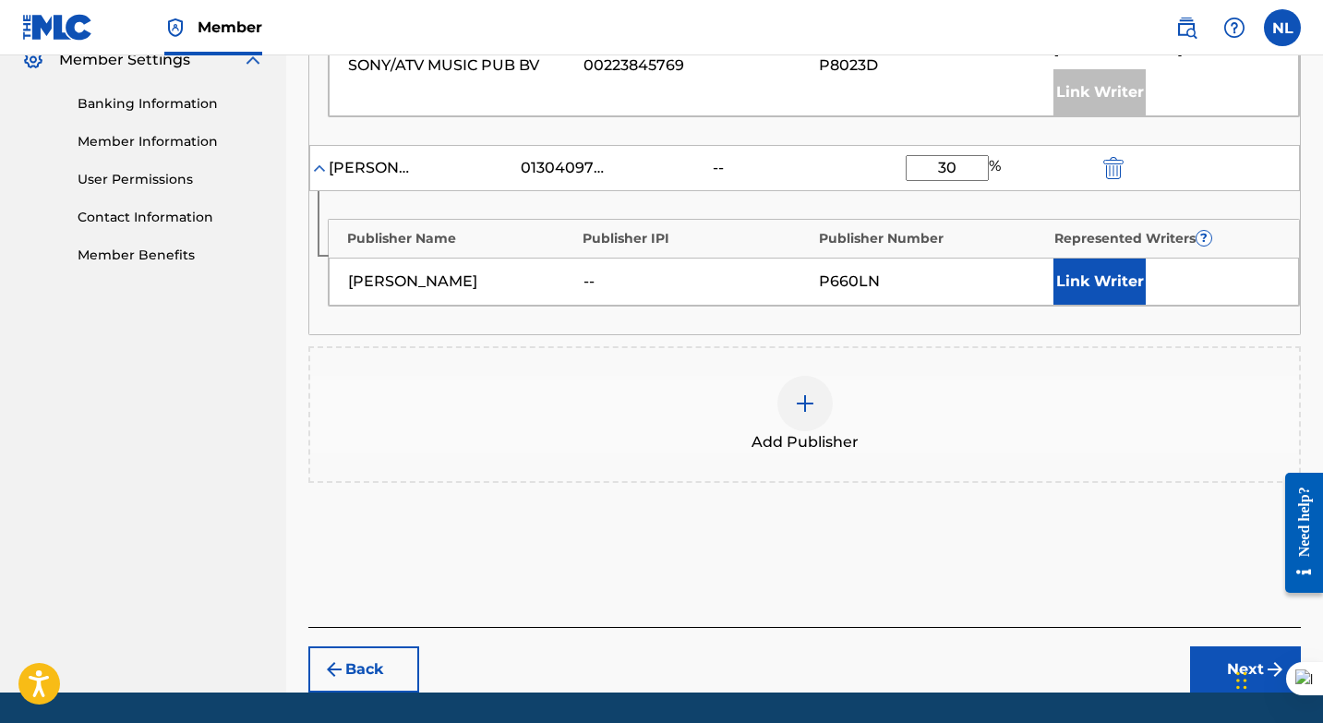
scroll to position [805, 0]
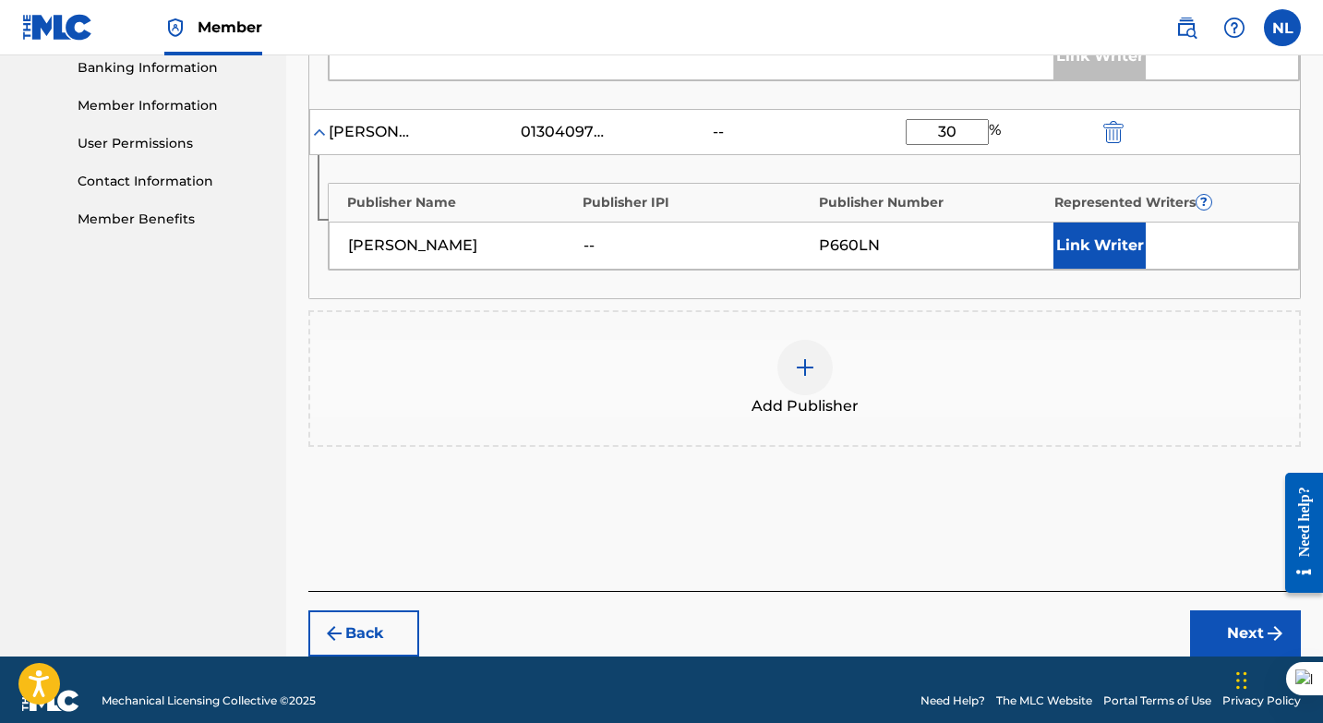
type input "30"
click at [1233, 610] on button "Next" at bounding box center [1245, 633] width 111 height 46
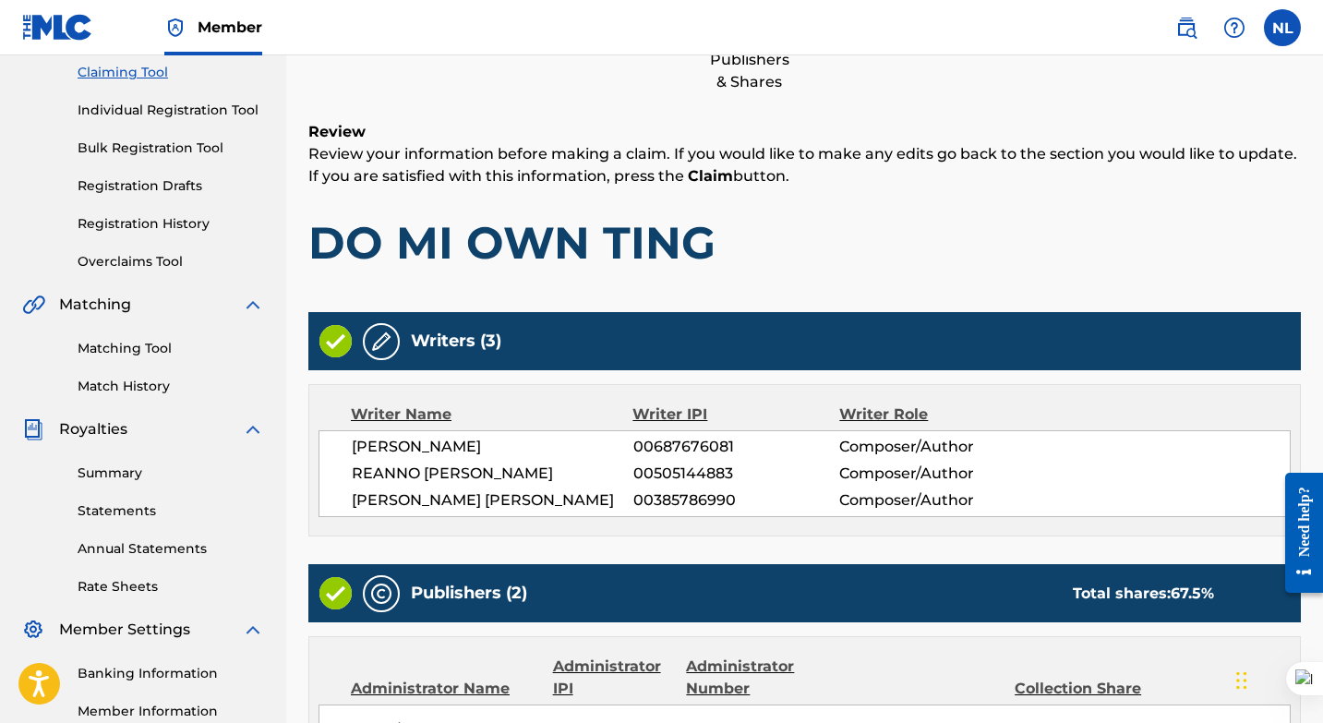
scroll to position [201, 0]
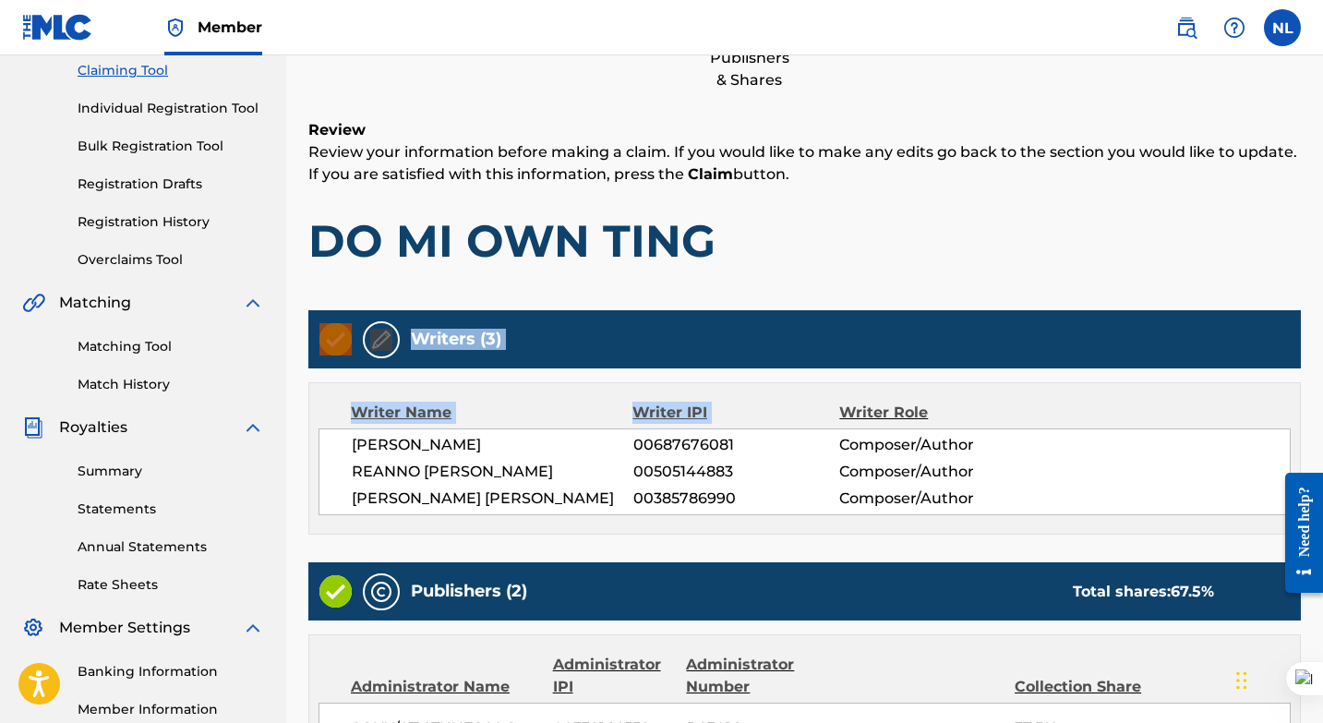
drag, startPoint x: 1011, startPoint y: 381, endPoint x: 1019, endPoint y: 223, distance: 158.1
click at [1019, 223] on div "Claiming Tool Search Add Publishers & Shares Review Submit Review Review your i…" at bounding box center [804, 571] width 992 height 1343
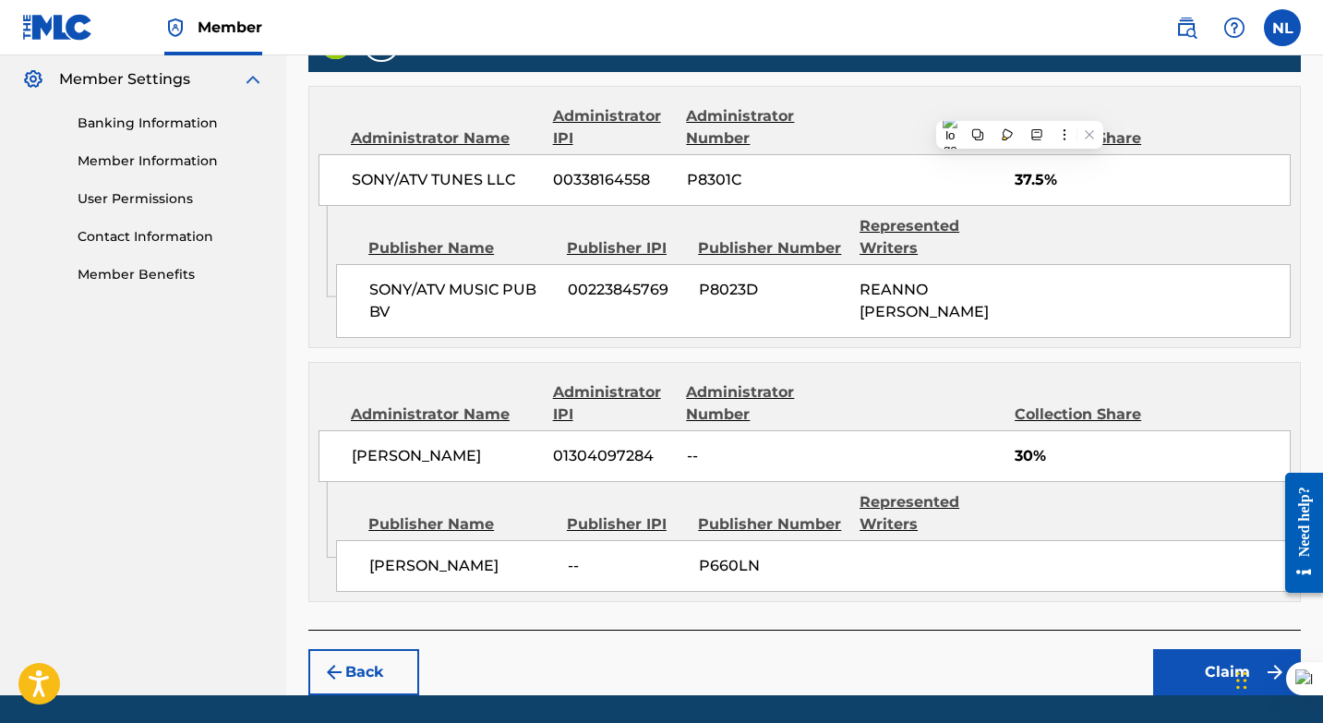
scroll to position [806, 0]
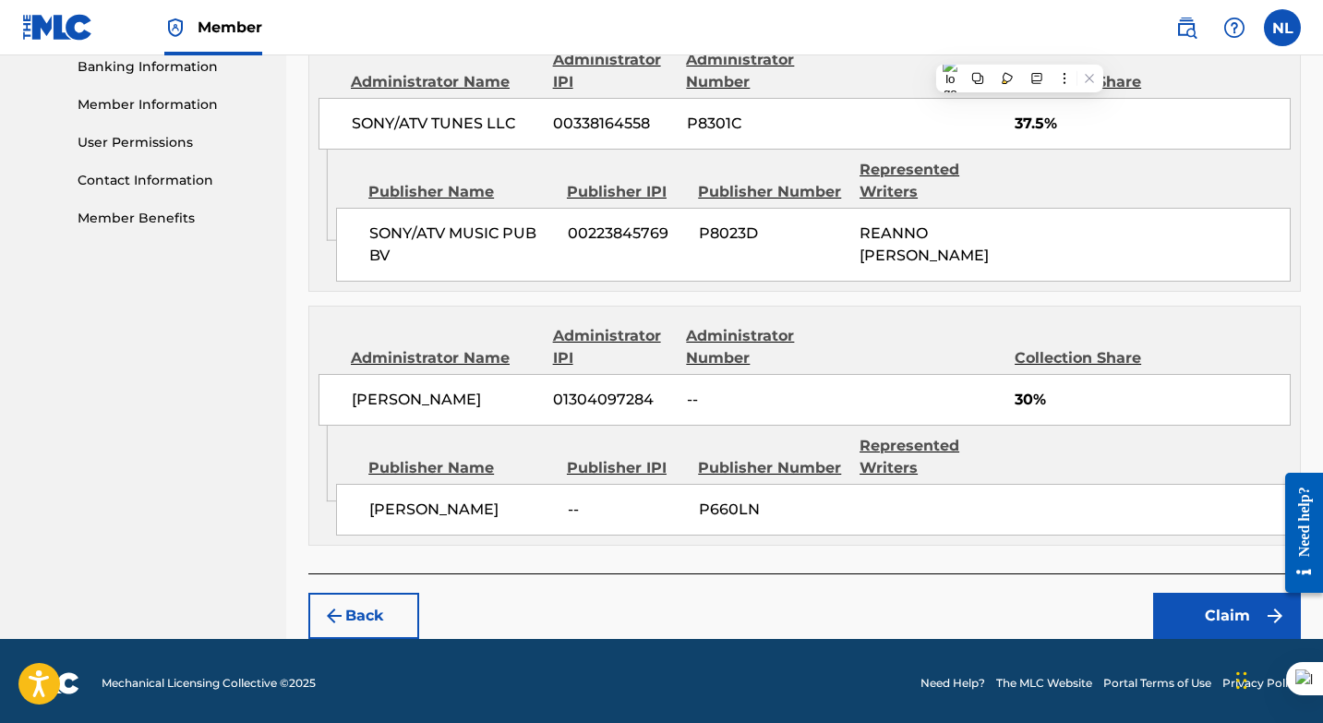
click at [1215, 604] on button "Claim" at bounding box center [1227, 616] width 148 height 46
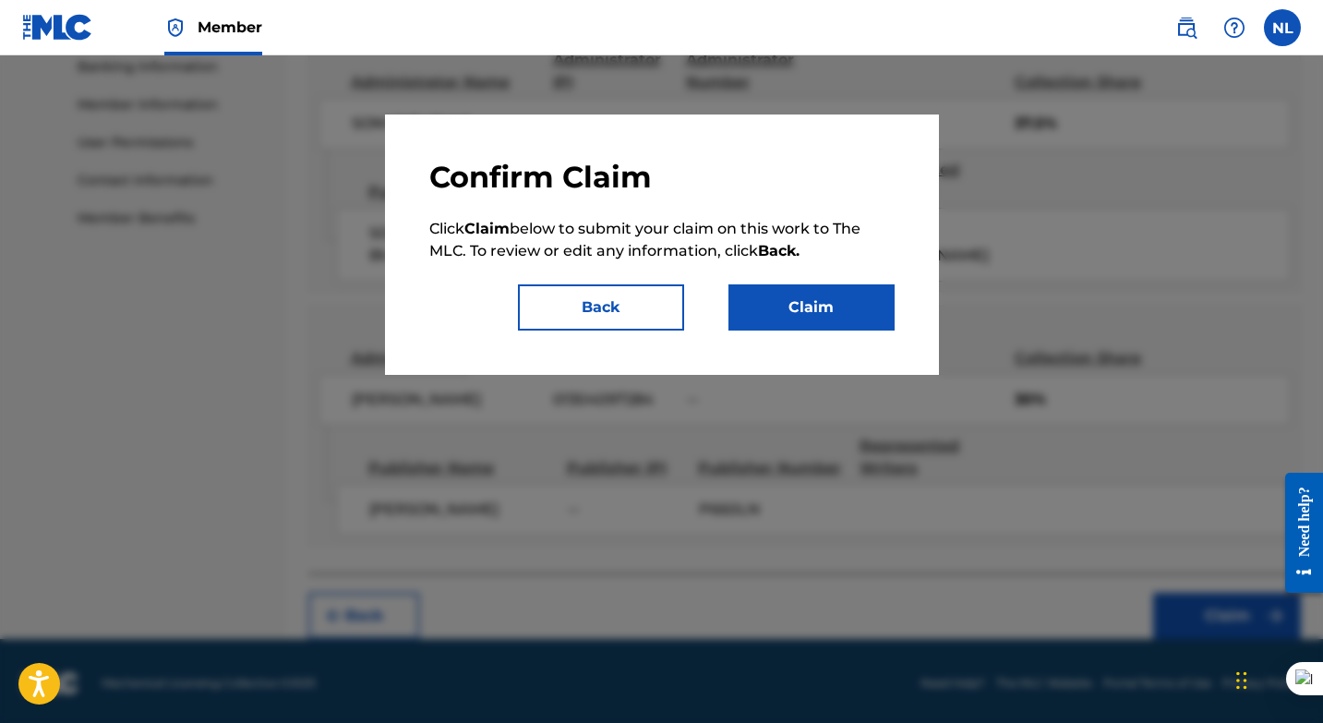
click at [786, 306] on button "Claim" at bounding box center [811, 307] width 166 height 46
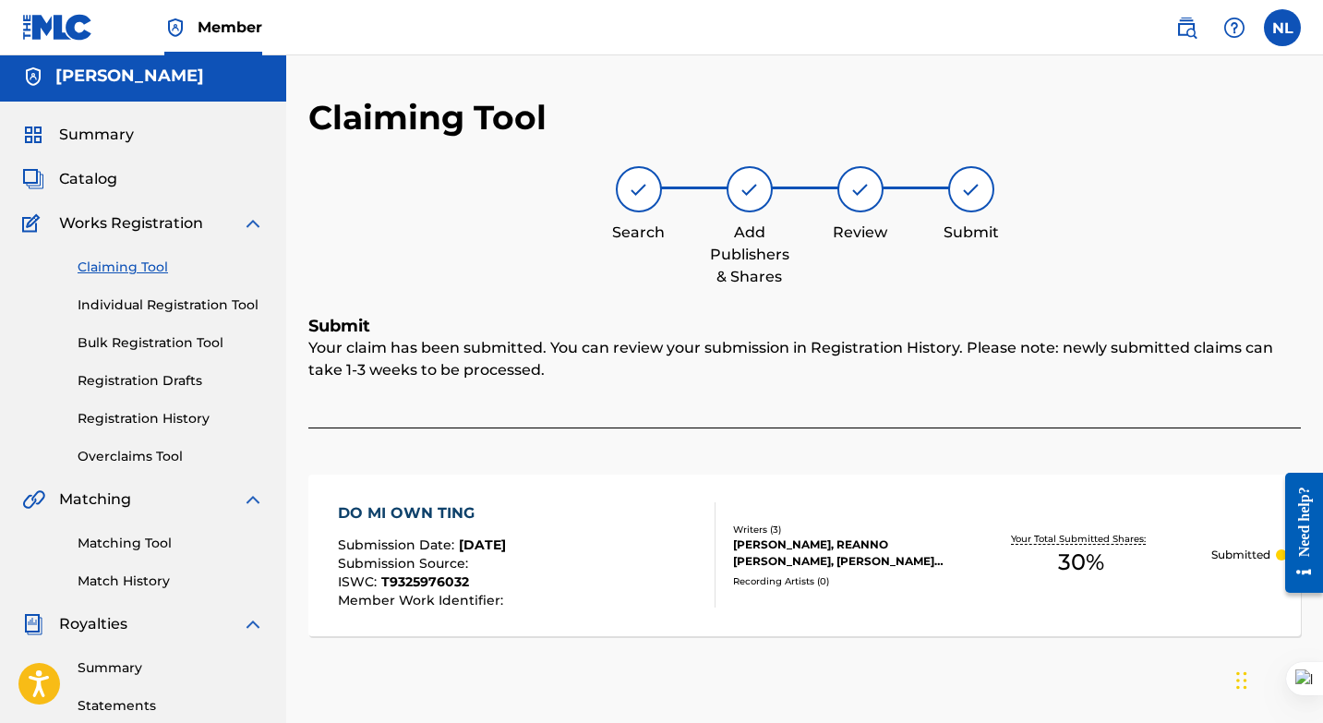
scroll to position [0, 0]
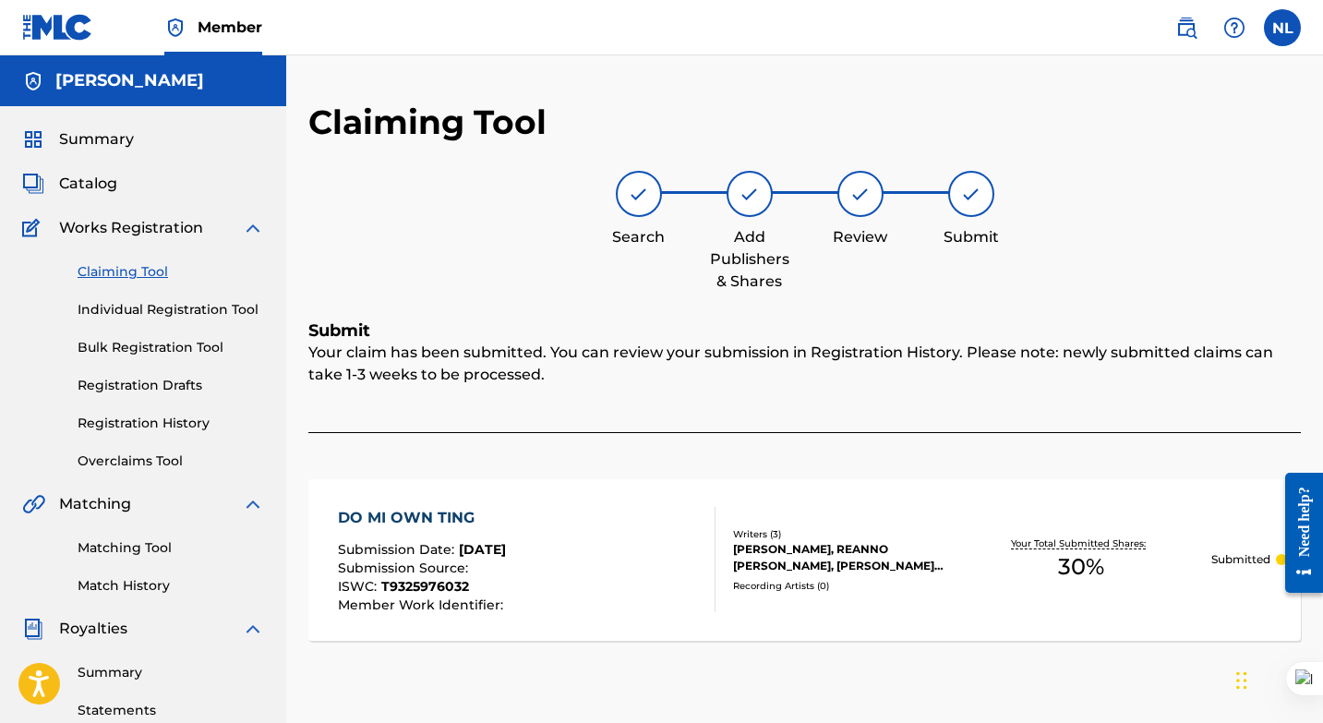
click at [102, 186] on span "Catalog" at bounding box center [88, 184] width 58 height 22
